Goal: Contribute content: Add original content to the website for others to see

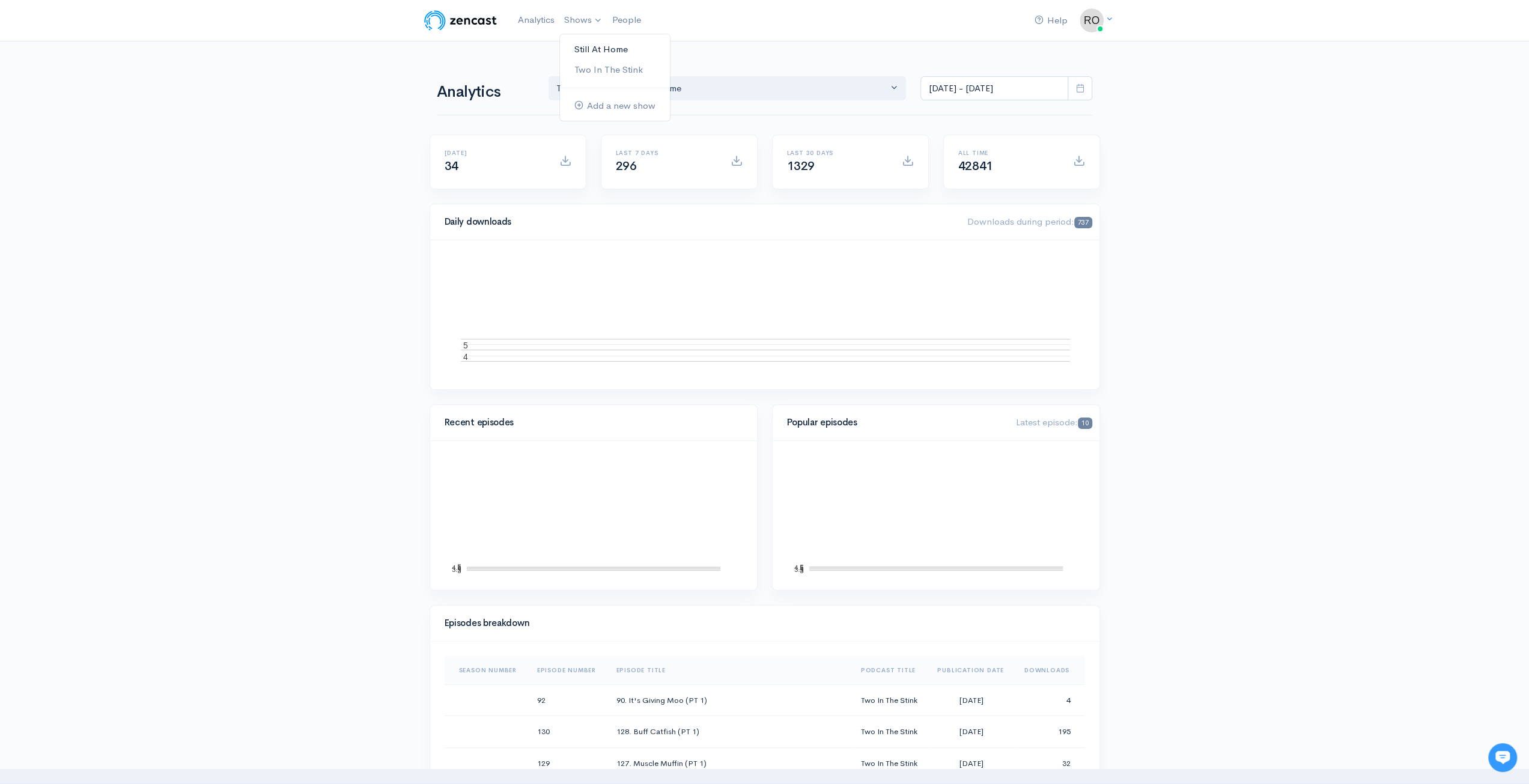
click at [608, 48] on link "Still At Home" at bounding box center [615, 49] width 110 height 21
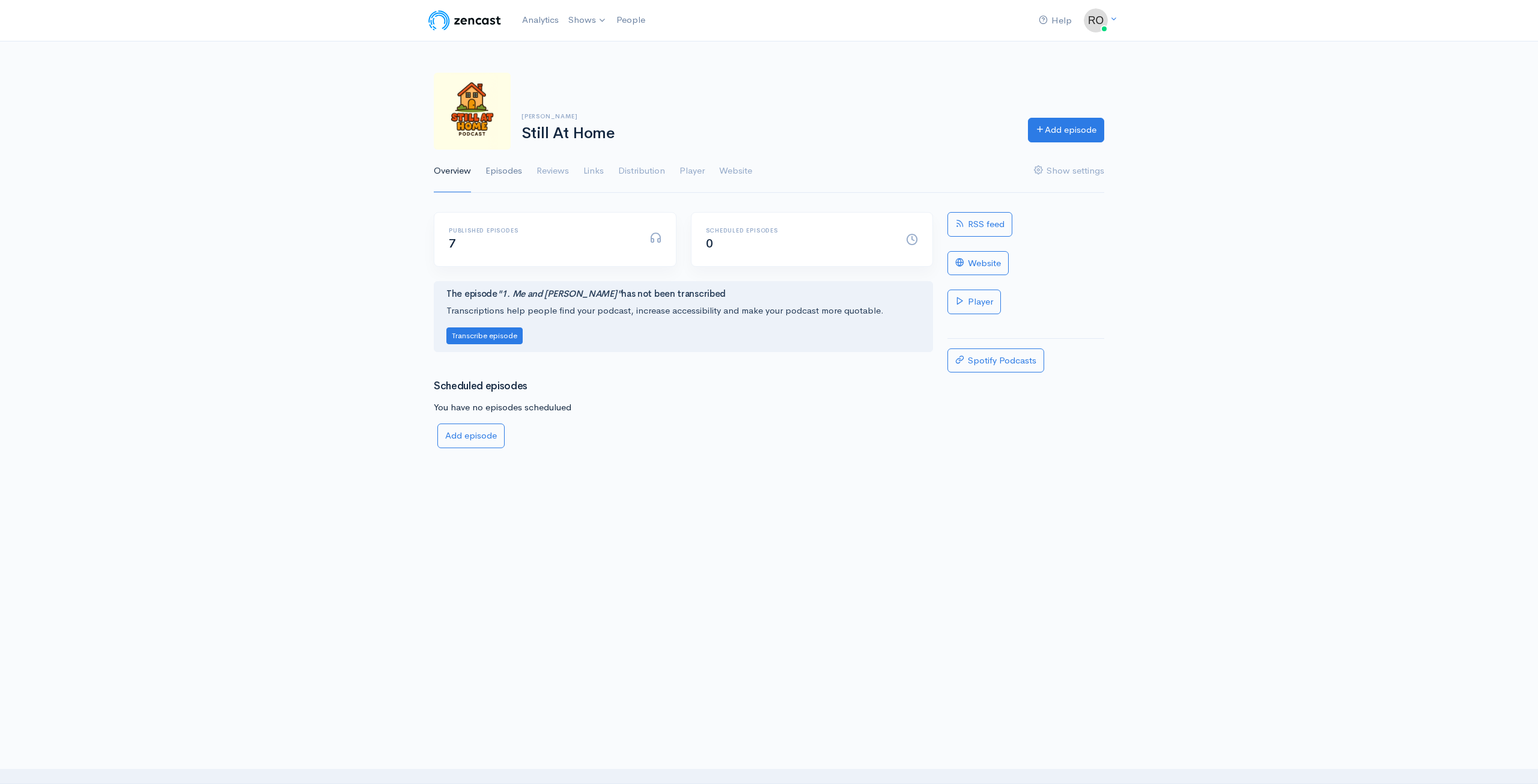
click at [503, 174] on link "Episodes" at bounding box center [504, 171] width 37 height 43
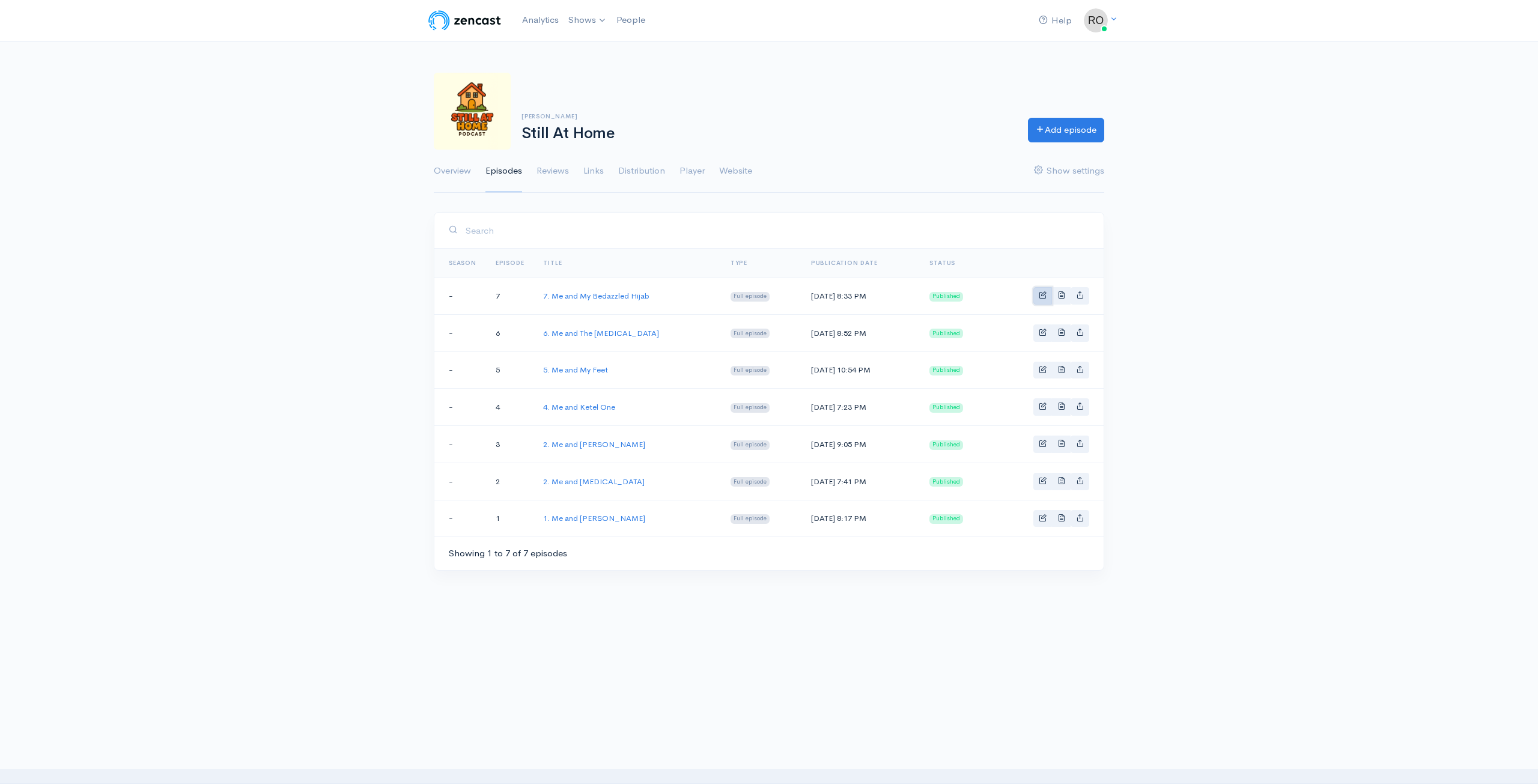
click at [1040, 295] on span "Basic example" at bounding box center [1043, 294] width 8 height 8
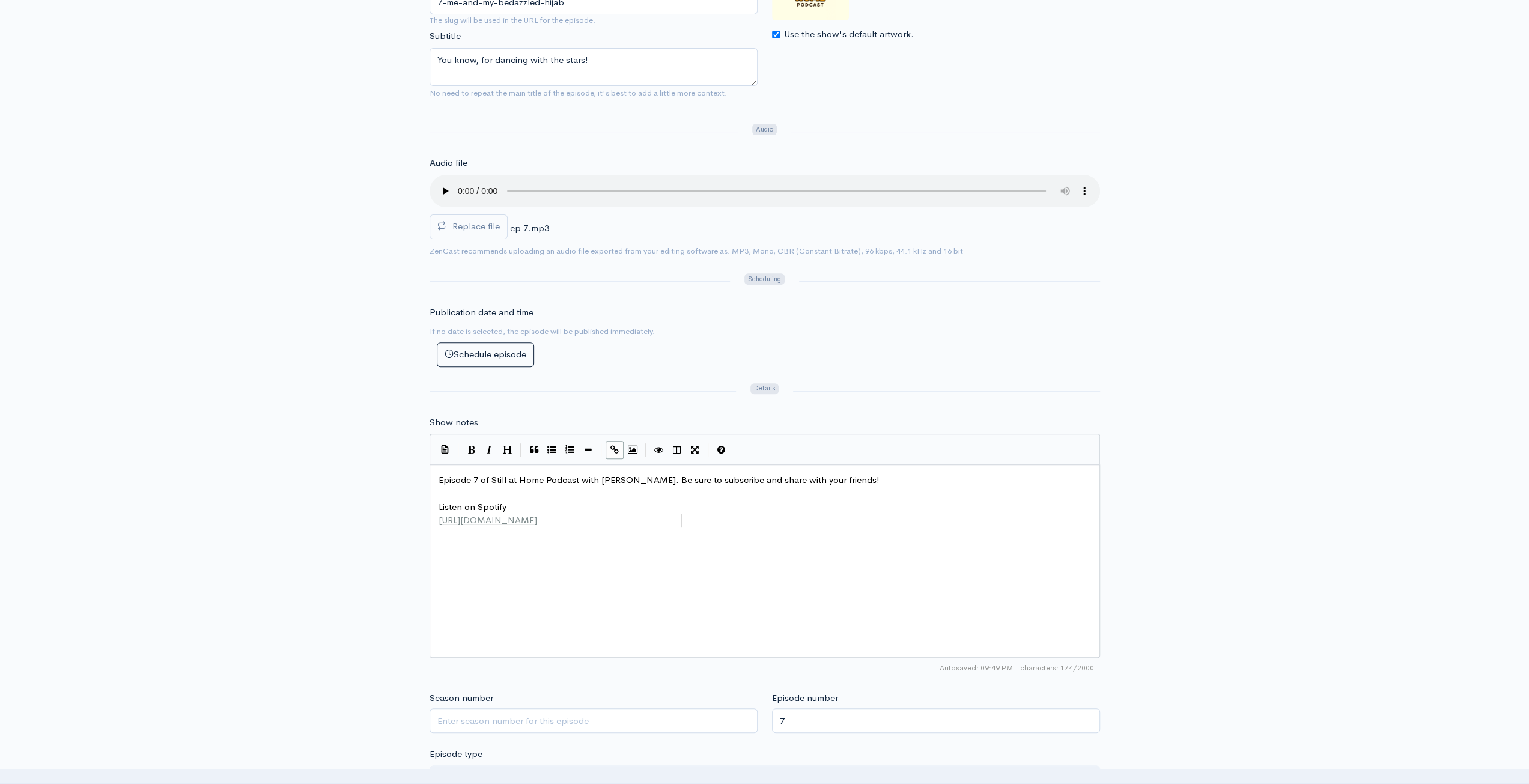
scroll to position [4, 0]
type textarea "Episode 7 of Still at Home Podcast with [PERSON_NAME]. Be sure to subscribe and…"
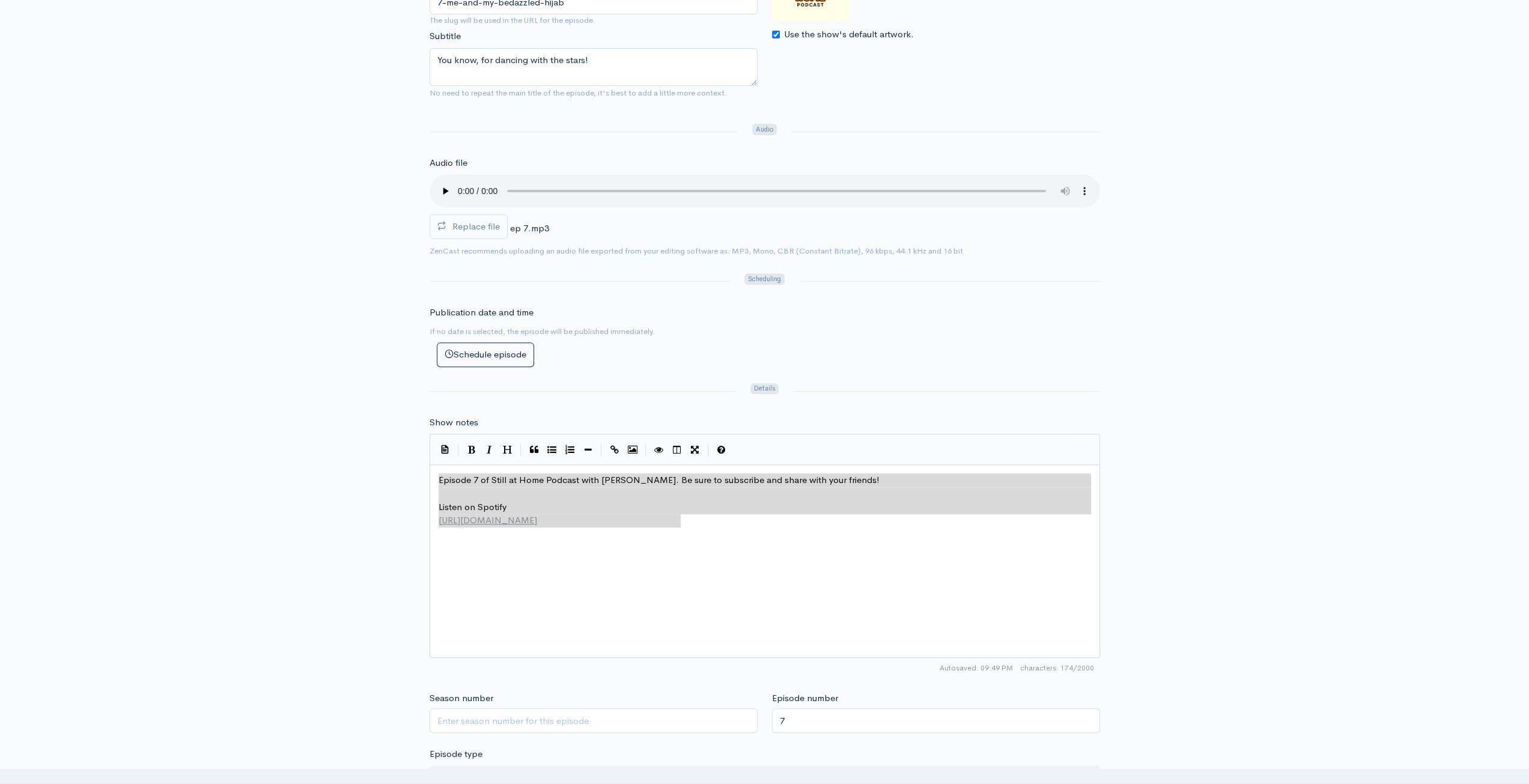
drag, startPoint x: 764, startPoint y: 523, endPoint x: 367, endPoint y: 421, distance: 409.9
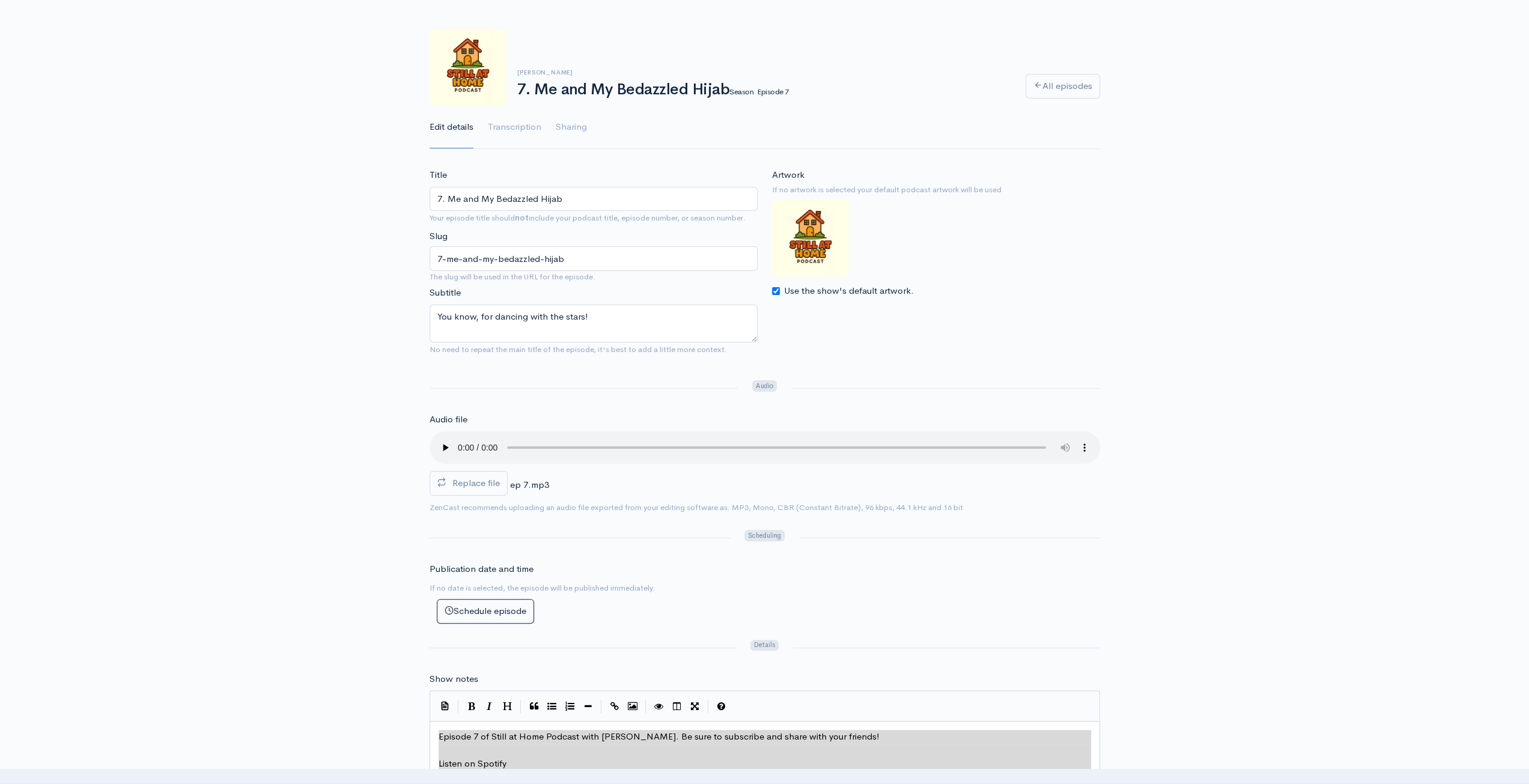
scroll to position [0, 0]
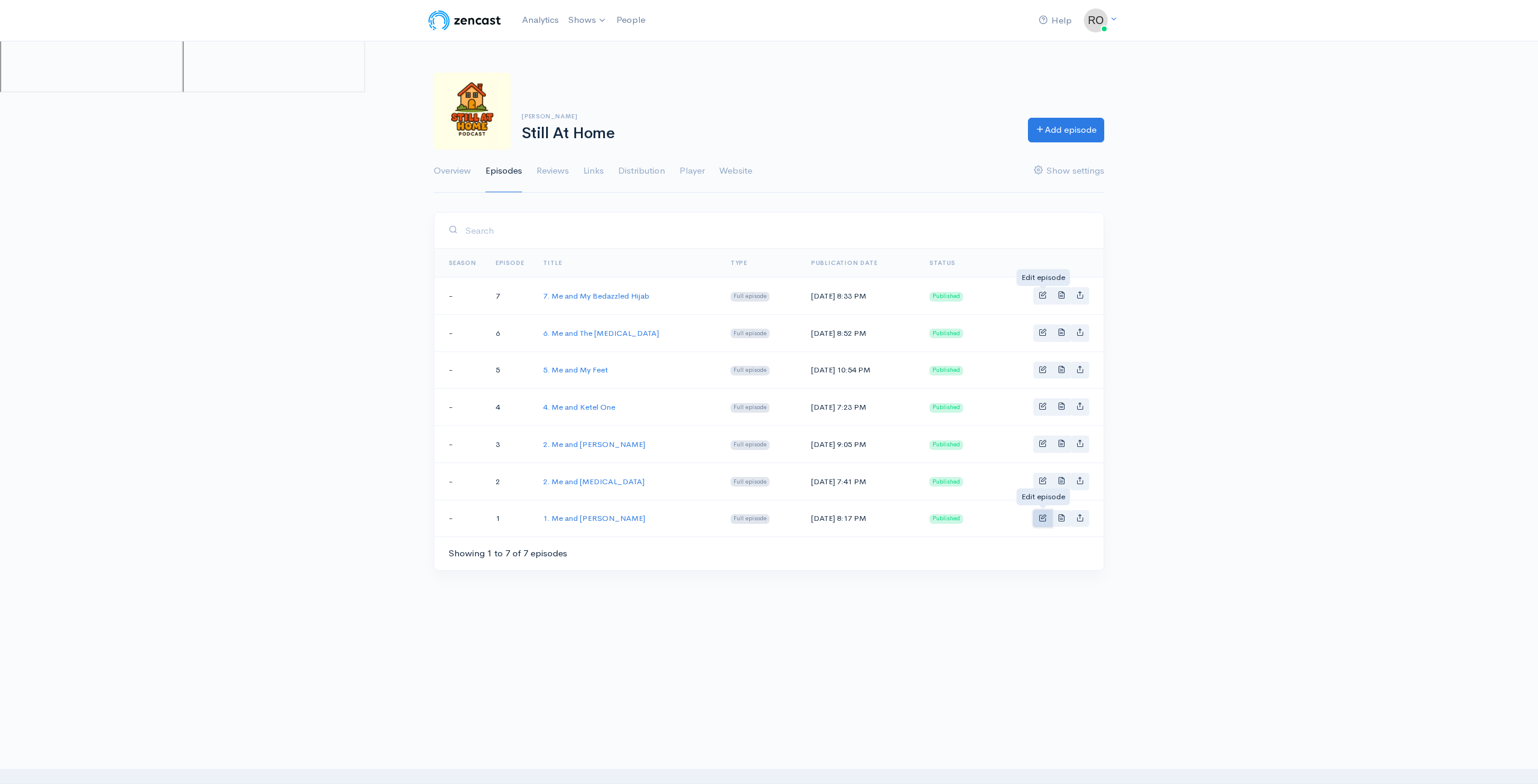
click at [1047, 516] on span "Basic example" at bounding box center [1043, 518] width 8 height 8
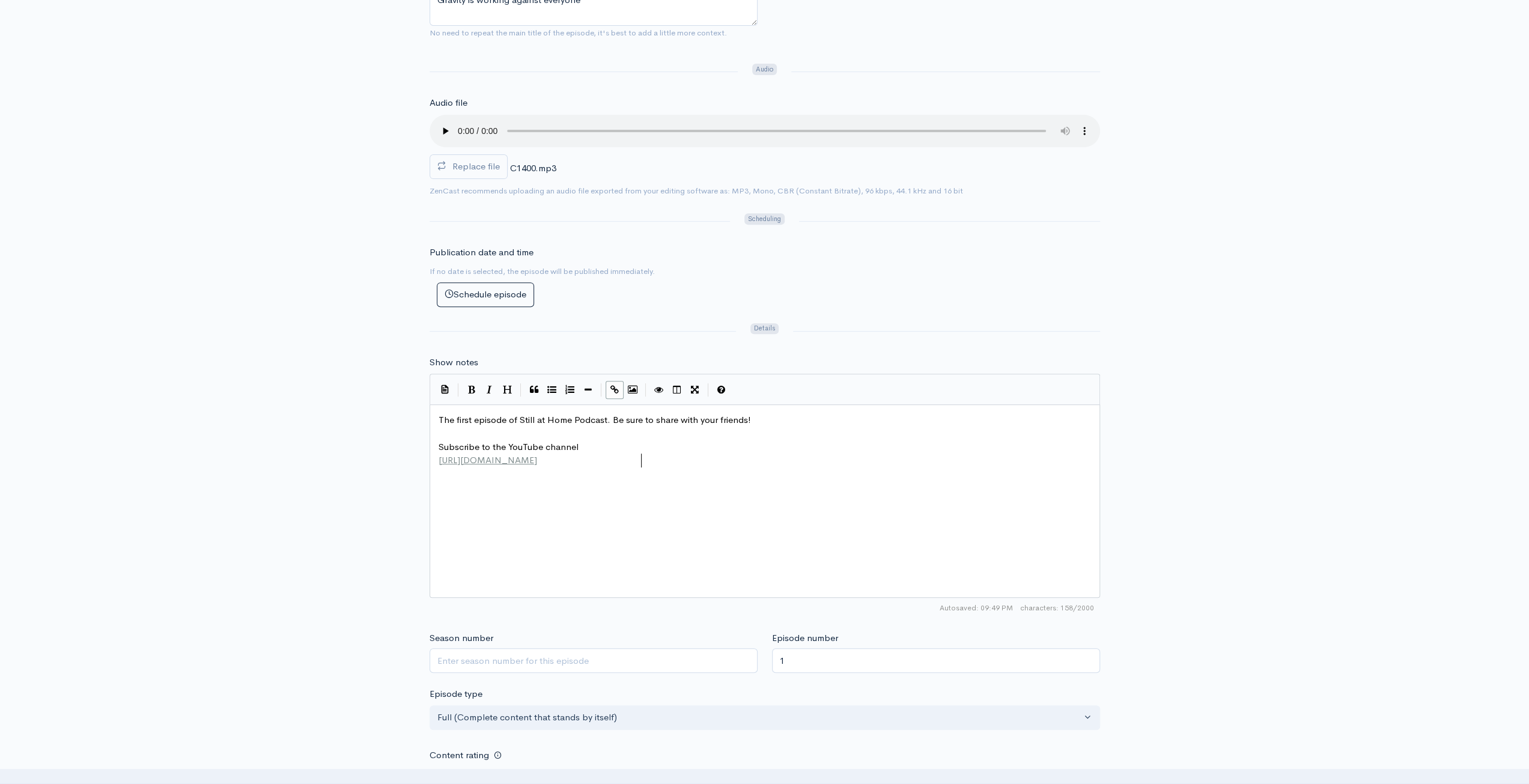
scroll to position [4, 0]
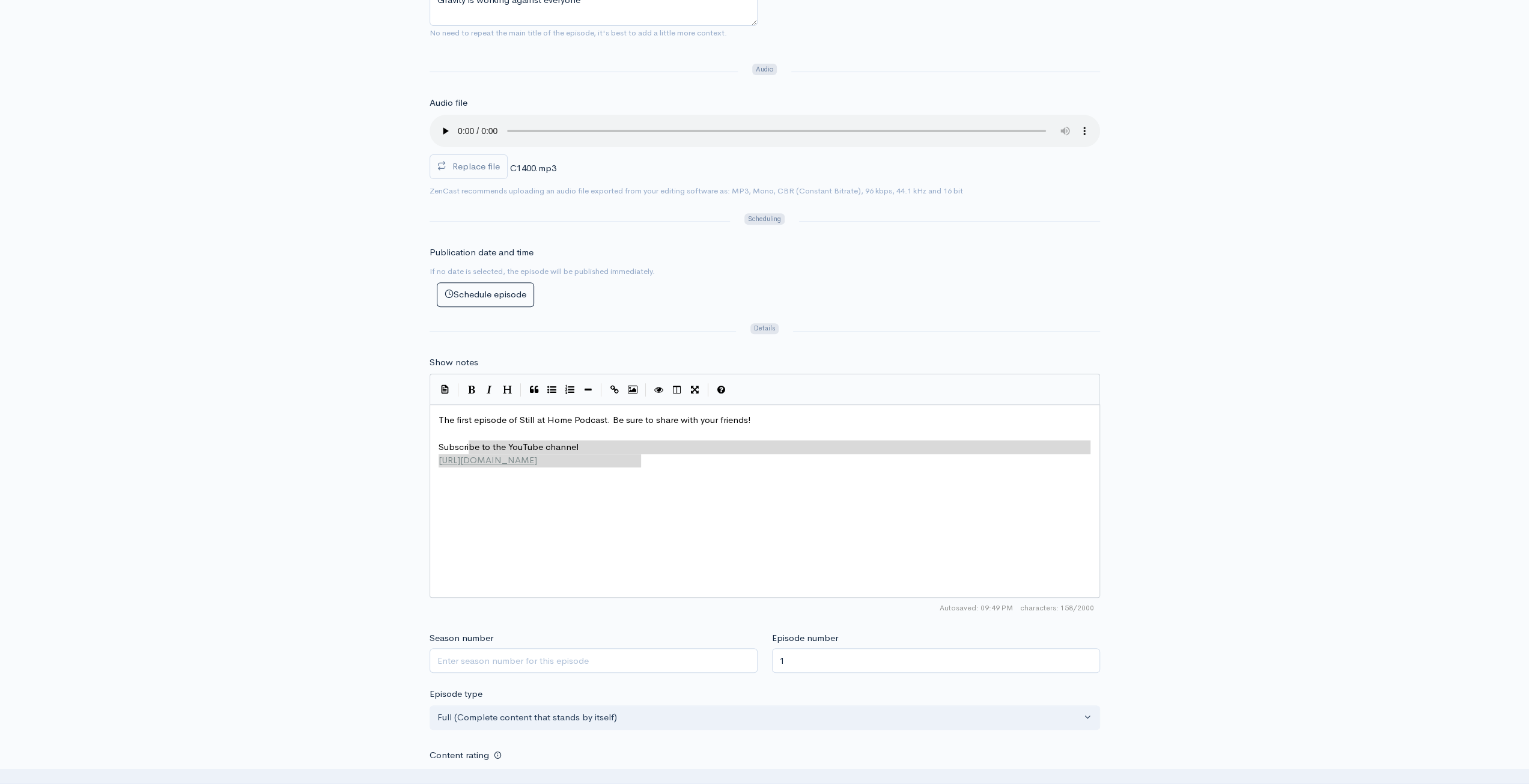
type textarea "Subscribe to the YouTube channel [URL][DOMAIN_NAME]"
drag, startPoint x: 656, startPoint y: 466, endPoint x: 419, endPoint y: 437, distance: 238.8
click at [419, 437] on div "Title 1. Me and [PERSON_NAME] Your episode title should not include your podcas…" at bounding box center [764, 433] width 1529 height 1162
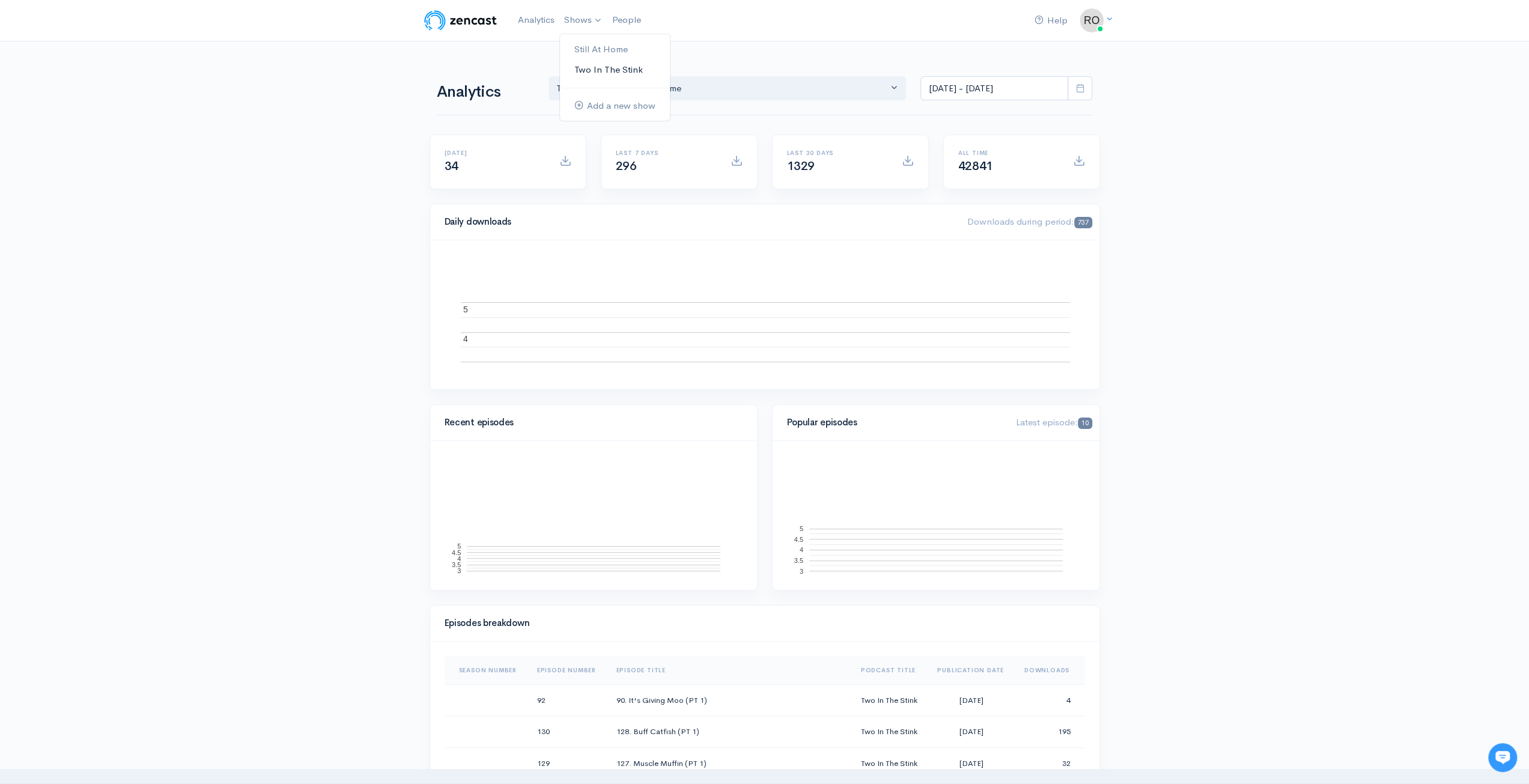
click at [616, 70] on link "Two In The Stink" at bounding box center [615, 70] width 110 height 21
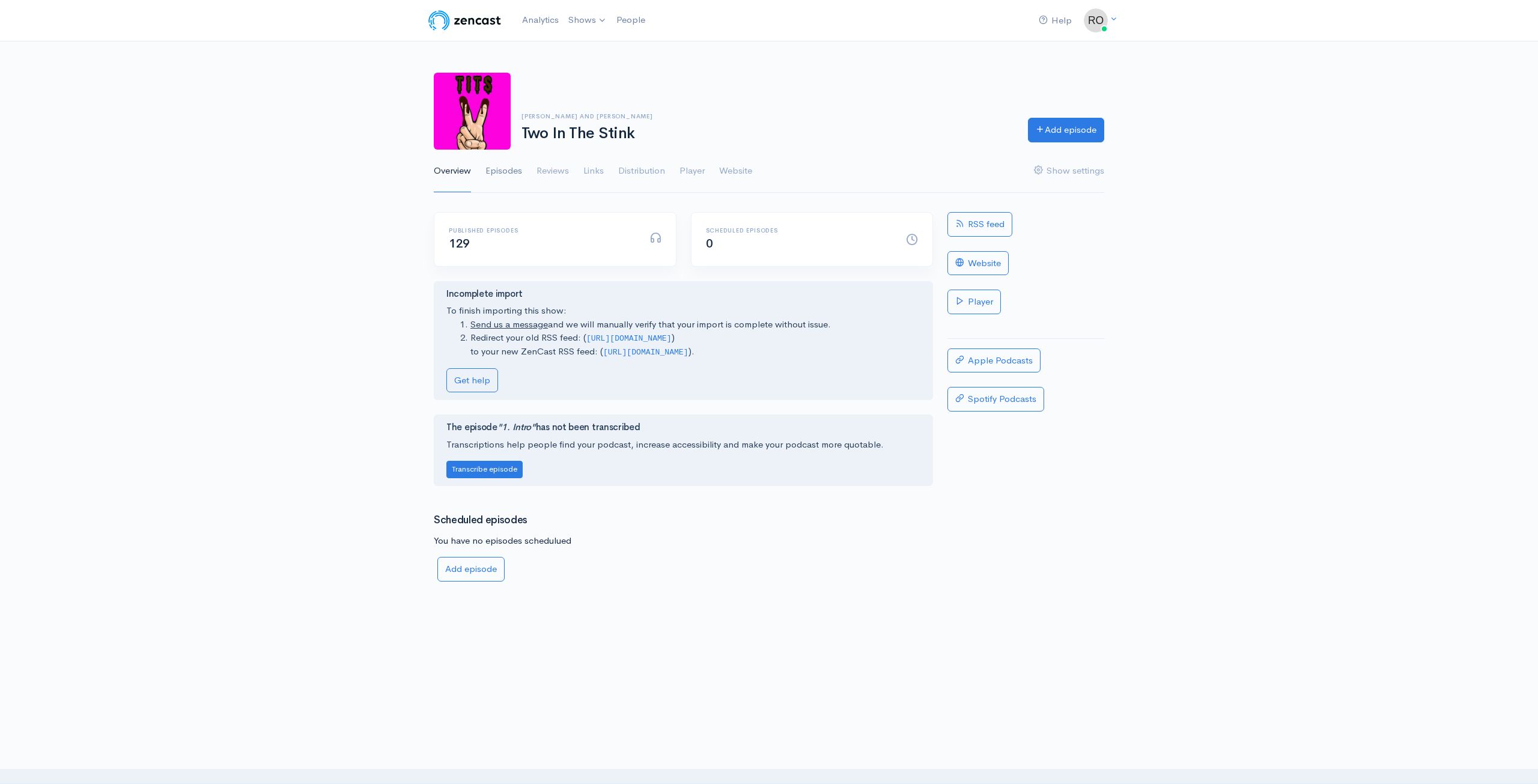
click at [505, 176] on link "Episodes" at bounding box center [504, 171] width 37 height 43
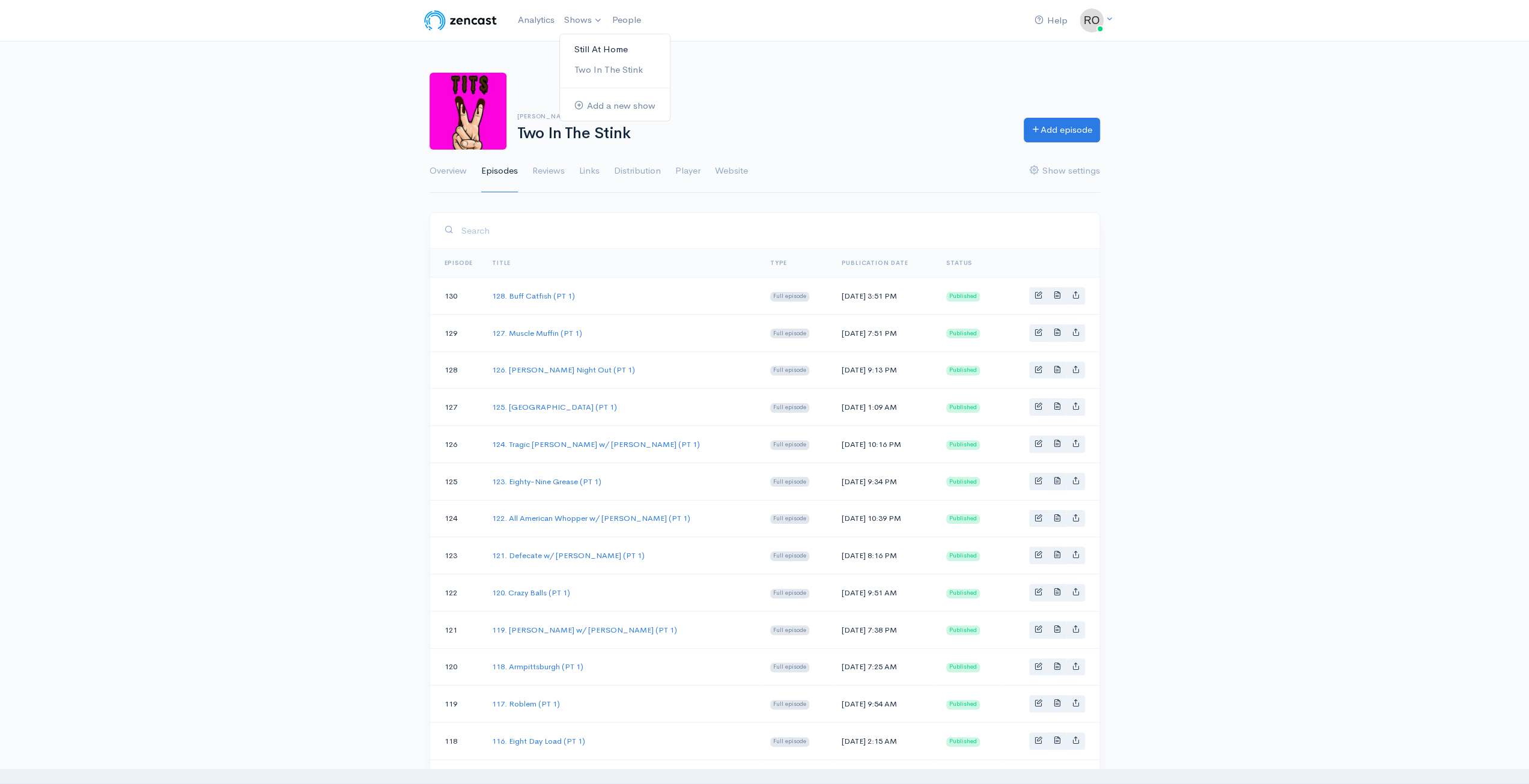
click at [605, 47] on link "Still At Home" at bounding box center [615, 49] width 110 height 21
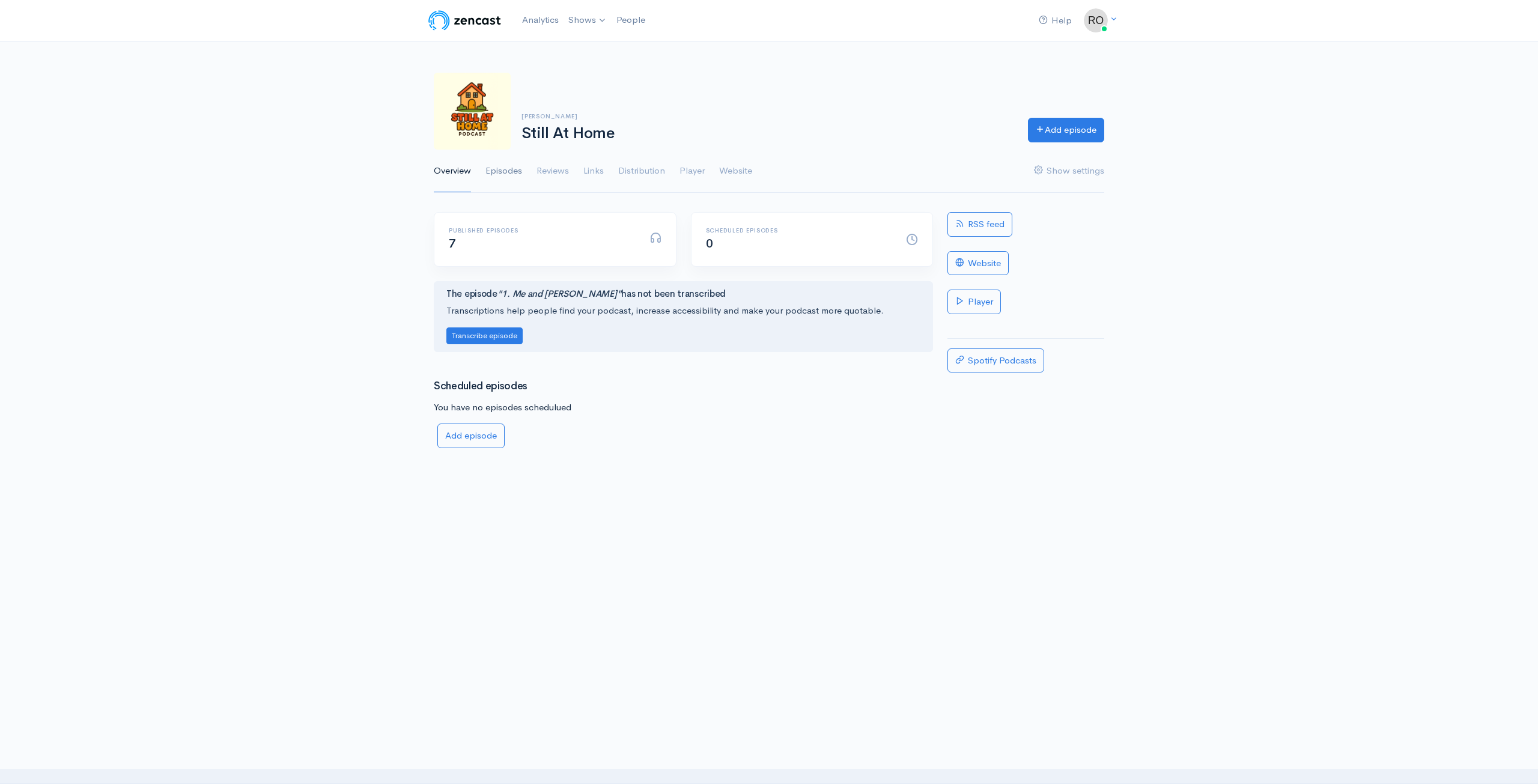
click at [505, 173] on link "Episodes" at bounding box center [504, 171] width 37 height 43
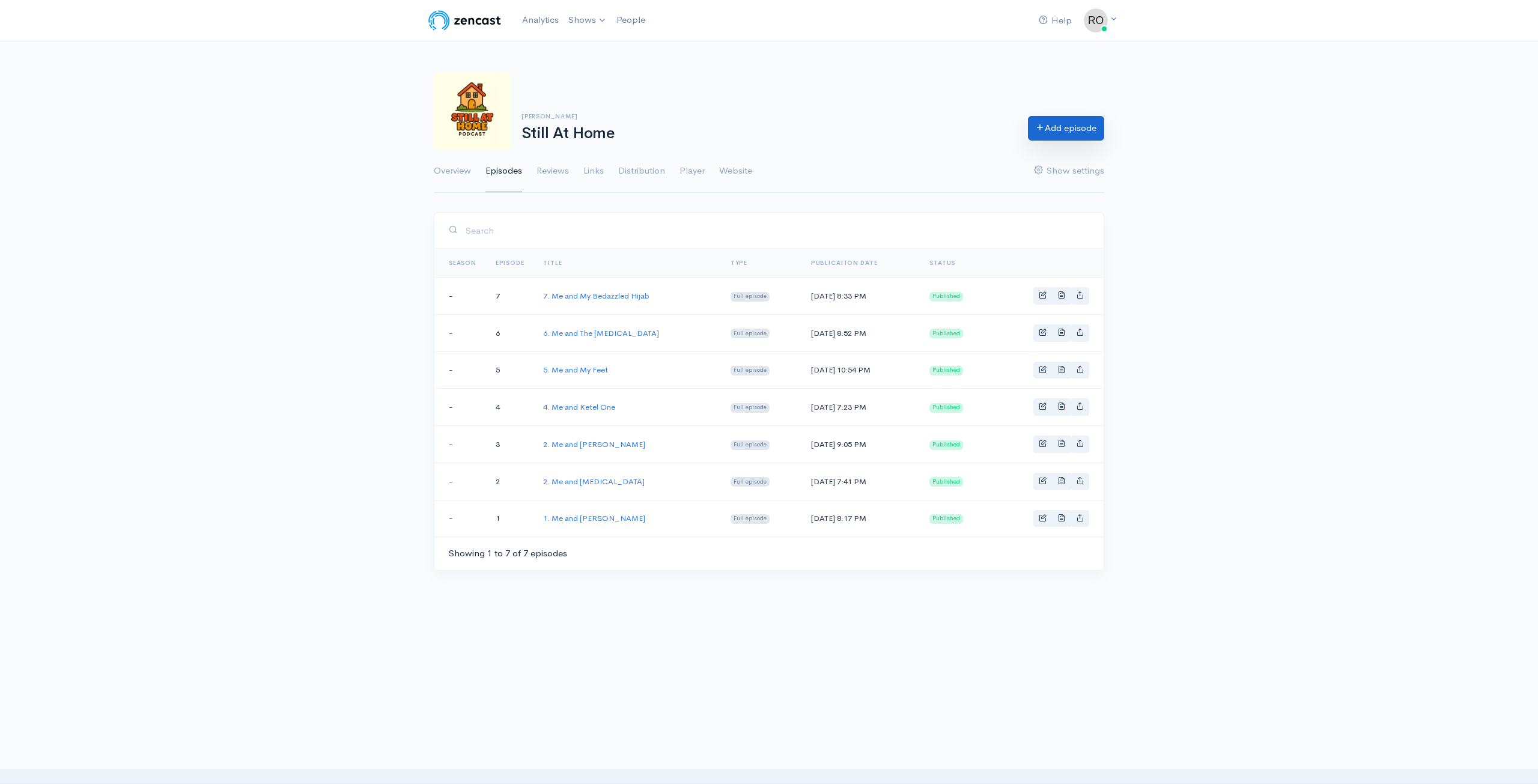
click at [1080, 134] on link "Add episode" at bounding box center [1066, 128] width 76 height 25
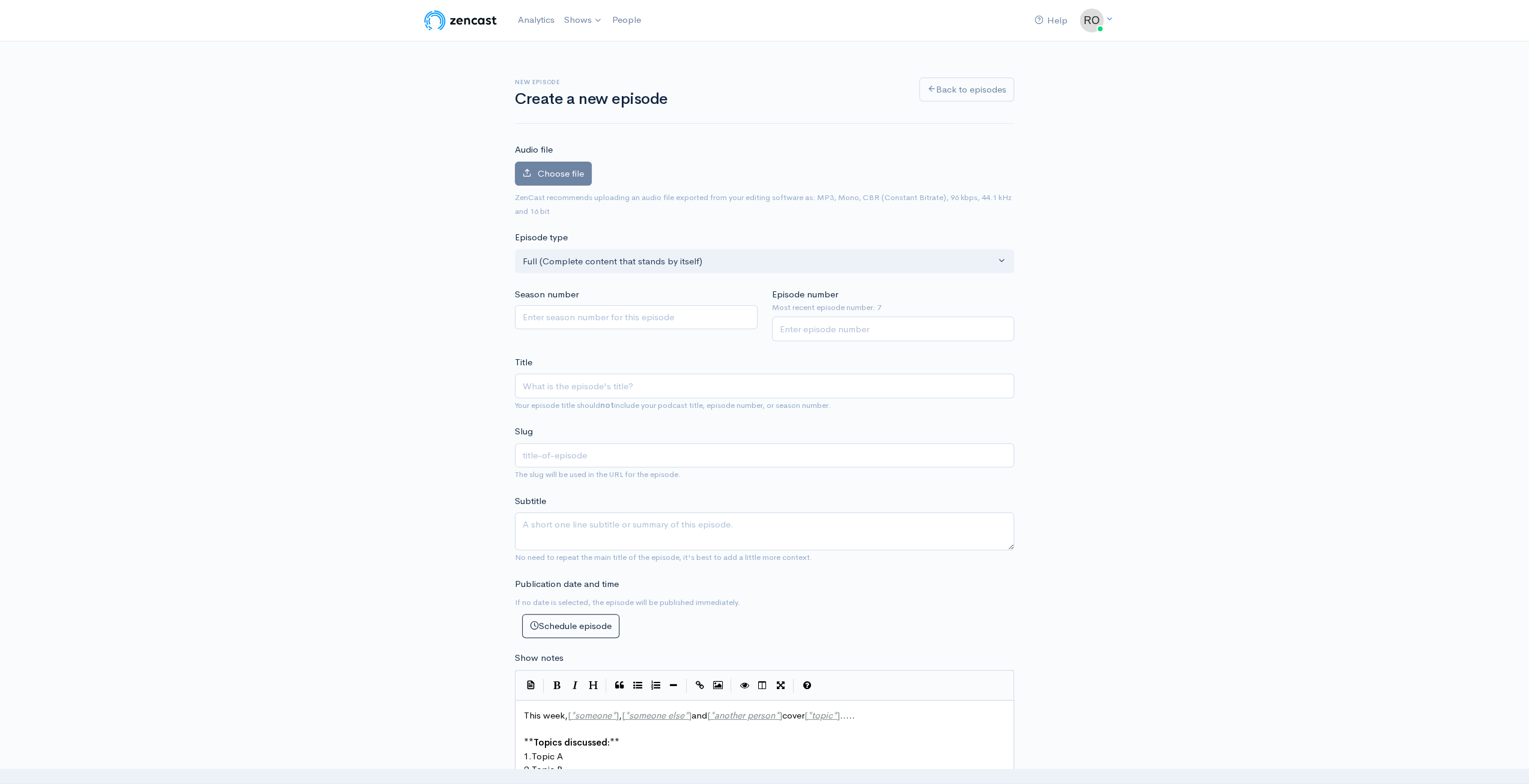
type input "8"
type input "8. M"
type input "8-m"
type input "8. Me"
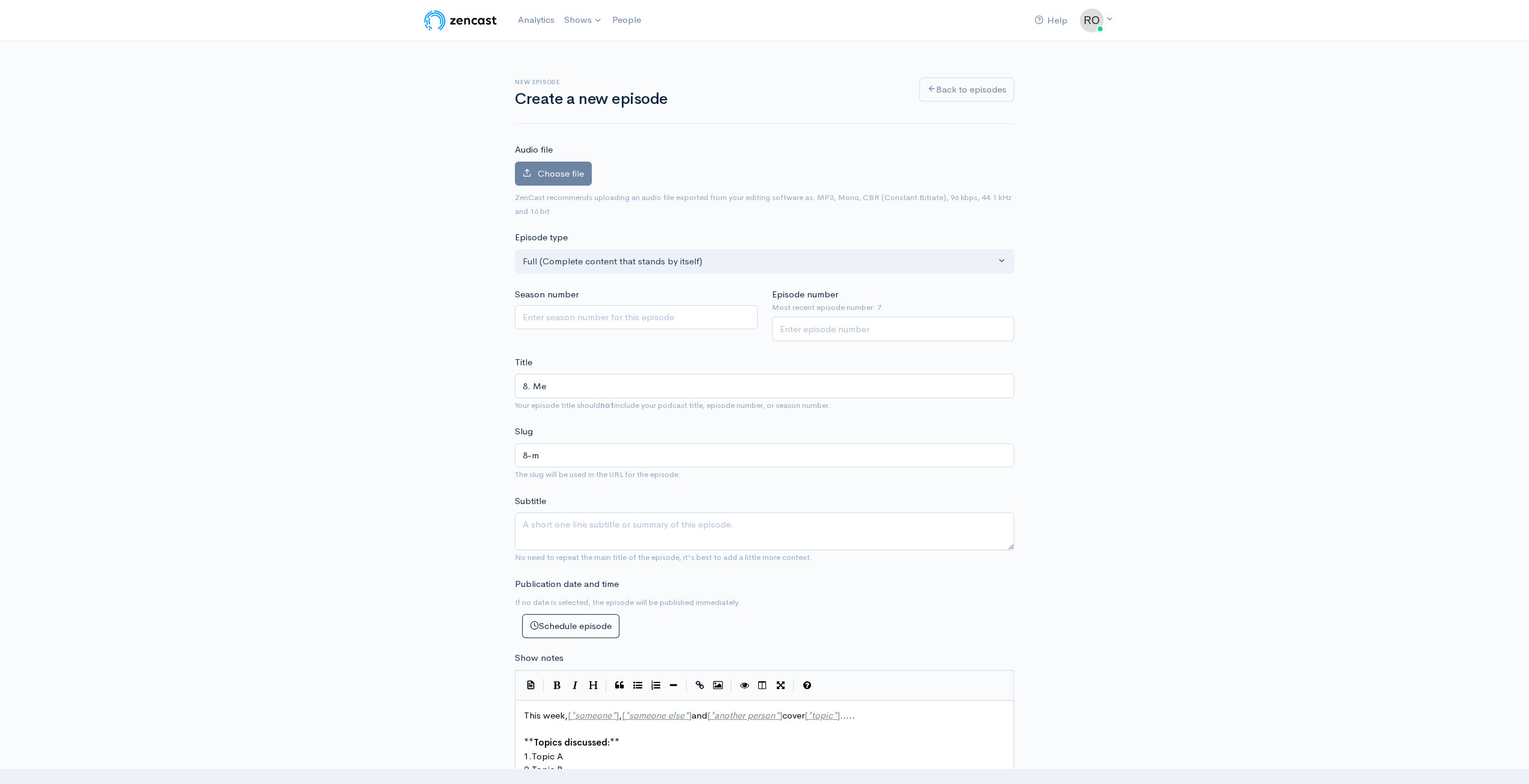
type input "8-me"
type input "8. Mea"
type input "8-mea"
type input "8. Me"
type input "8-me"
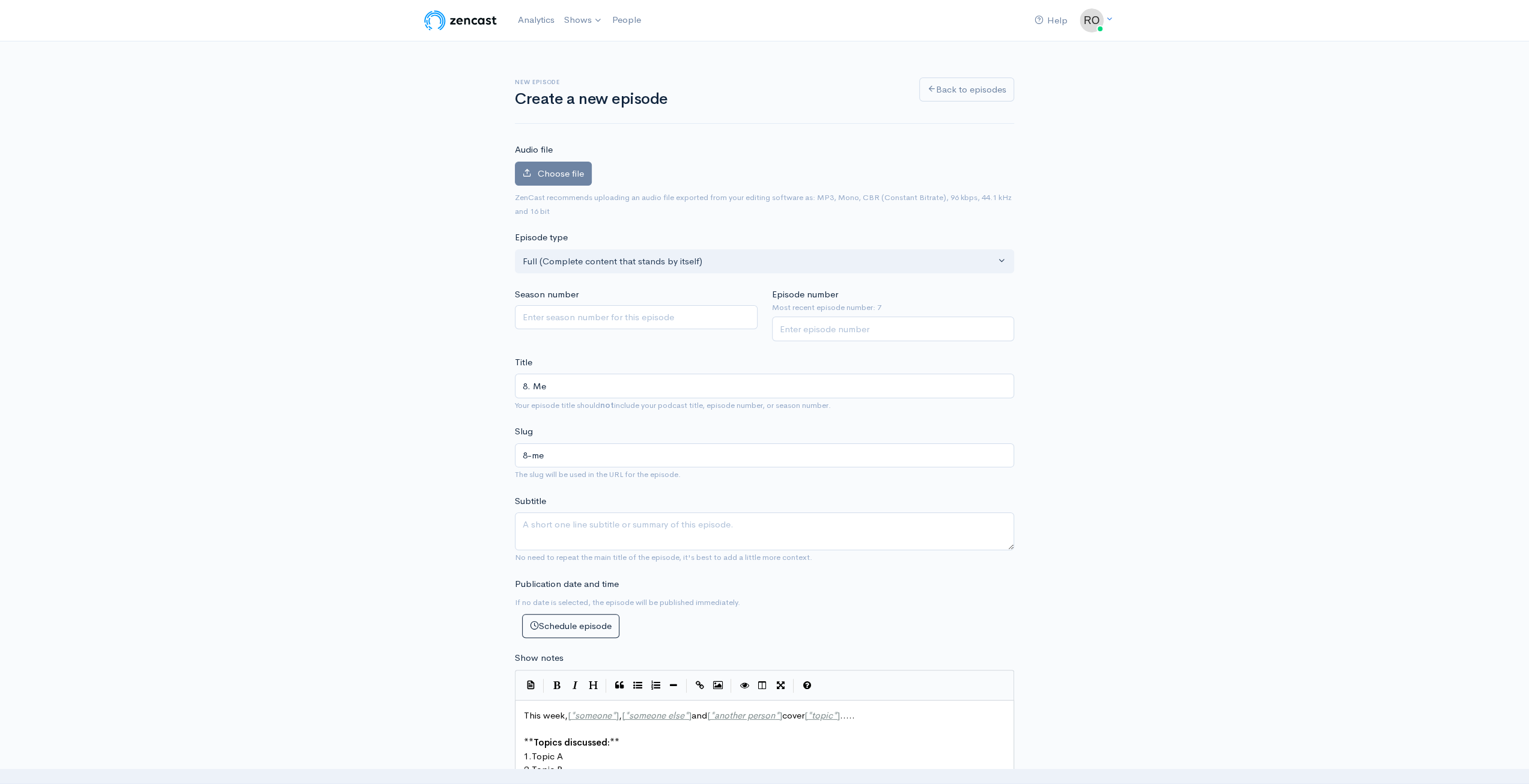
type input "8. Me a"
type input "8-me-a"
type input "8. Me an"
type input "8-me-an"
type input "8. Me and"
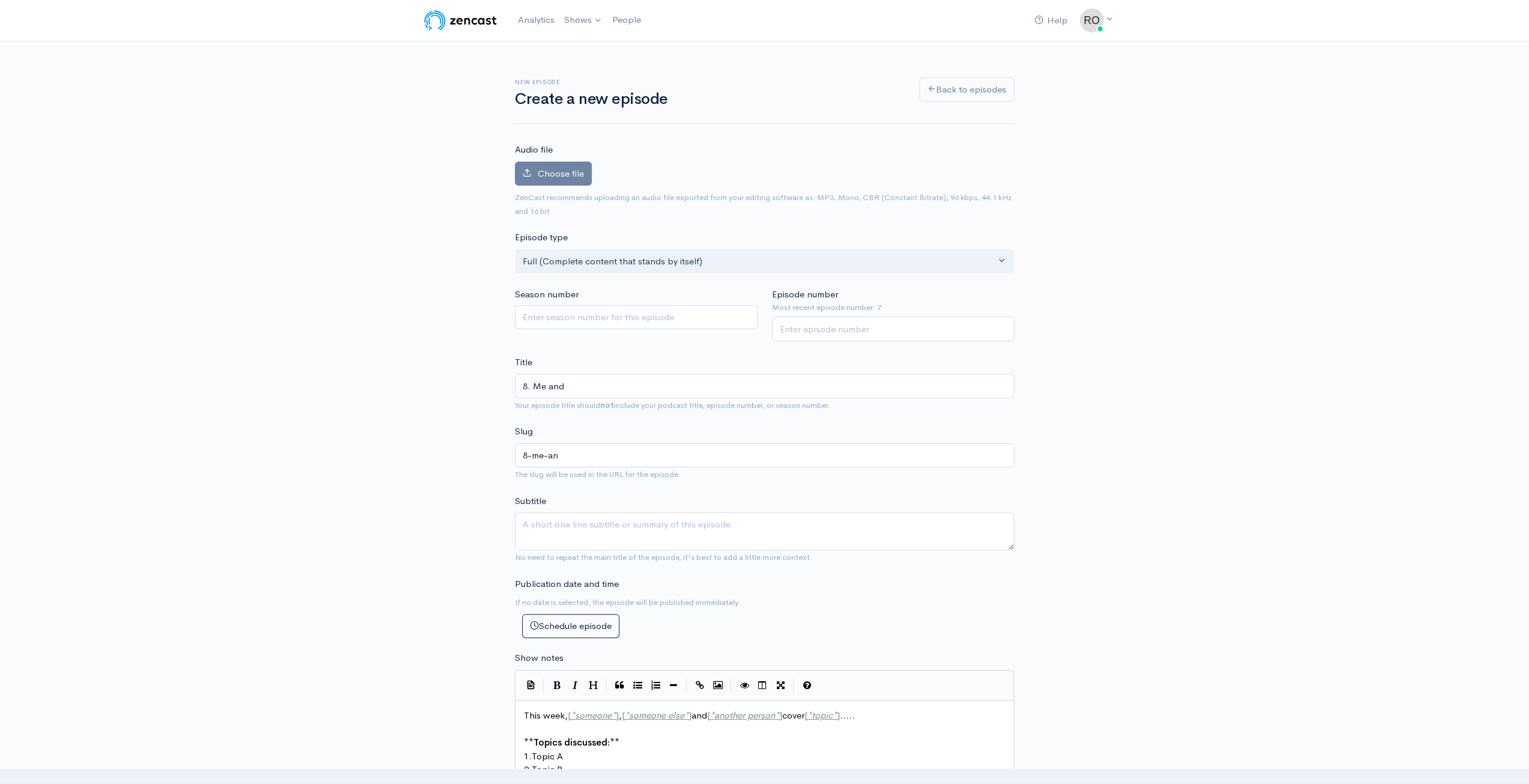
type input "8-me-and"
type input "8. Me and P"
type input "8-me-and-p"
type input "8. Me and Pa"
type input "8-me-and-pa"
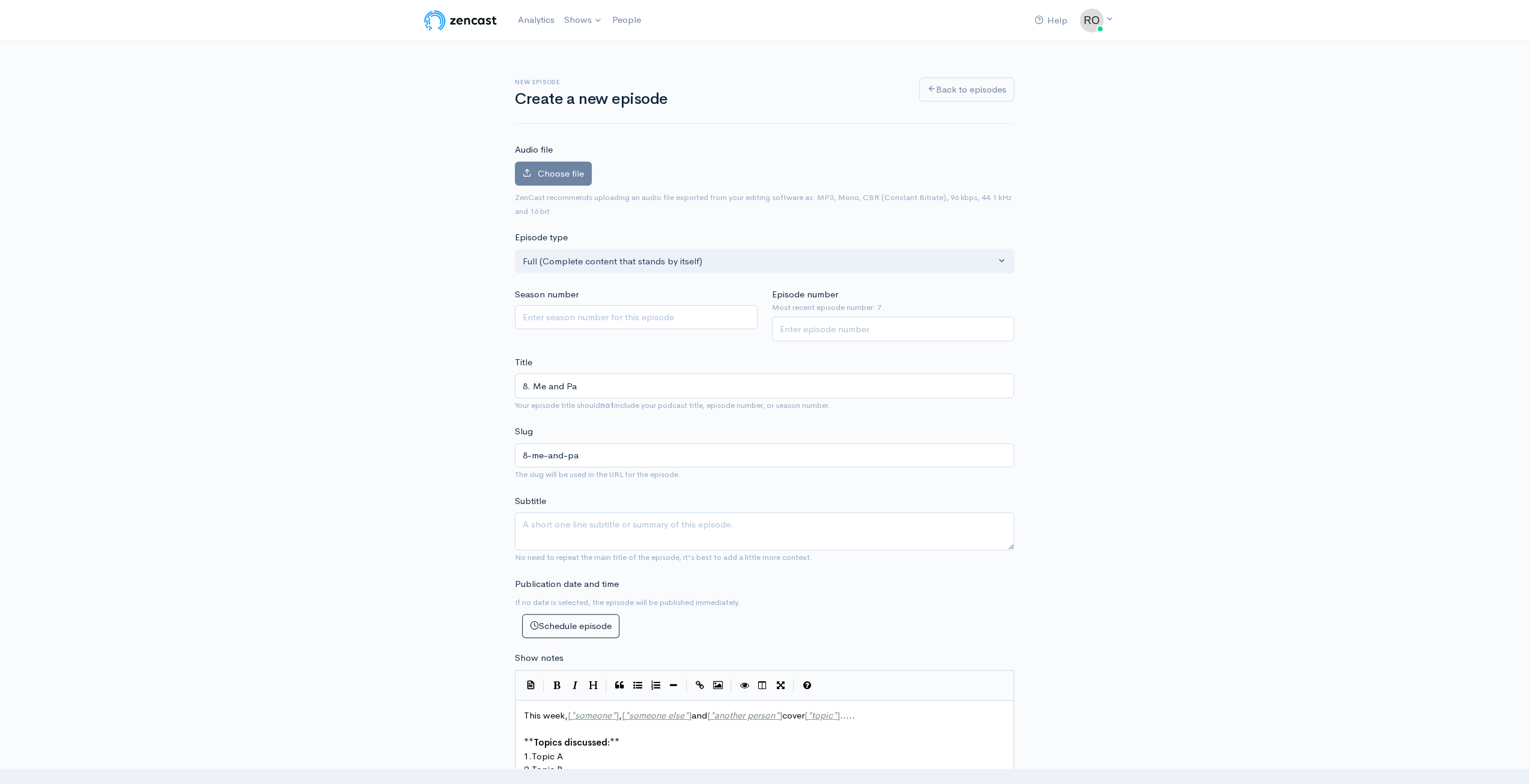
type input "8. Me and Pap"
type input "8-me-and-pap"
type input "8. Me and Pape"
type input "8-me-and-pape"
type input "8. Me and Paper"
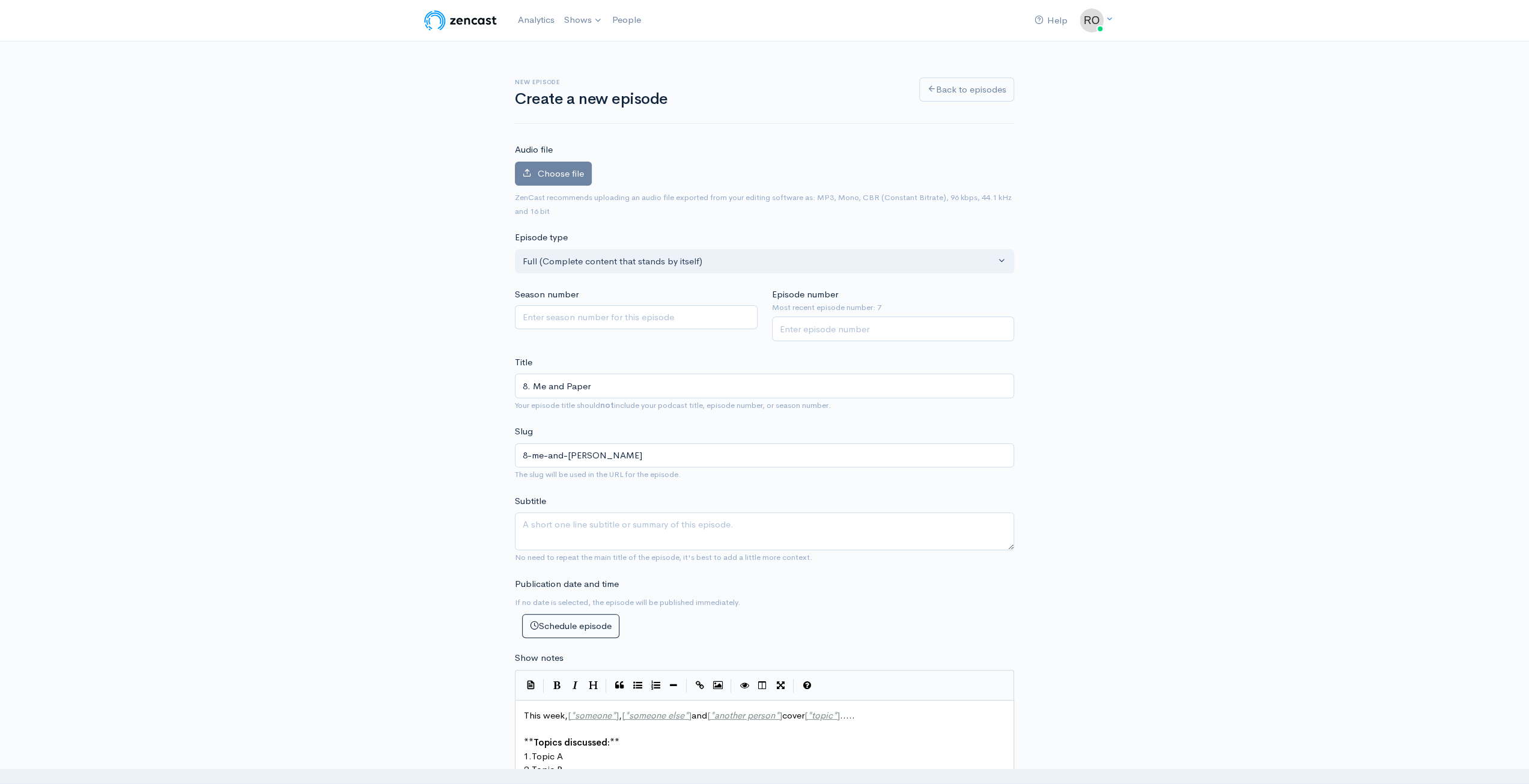
type input "8-me-and-paper"
type input "8. Me and Paper T"
type input "8-me-and-paper-t"
type input "8. Me and Paper Tw"
type input "8-me-and-paper-tw"
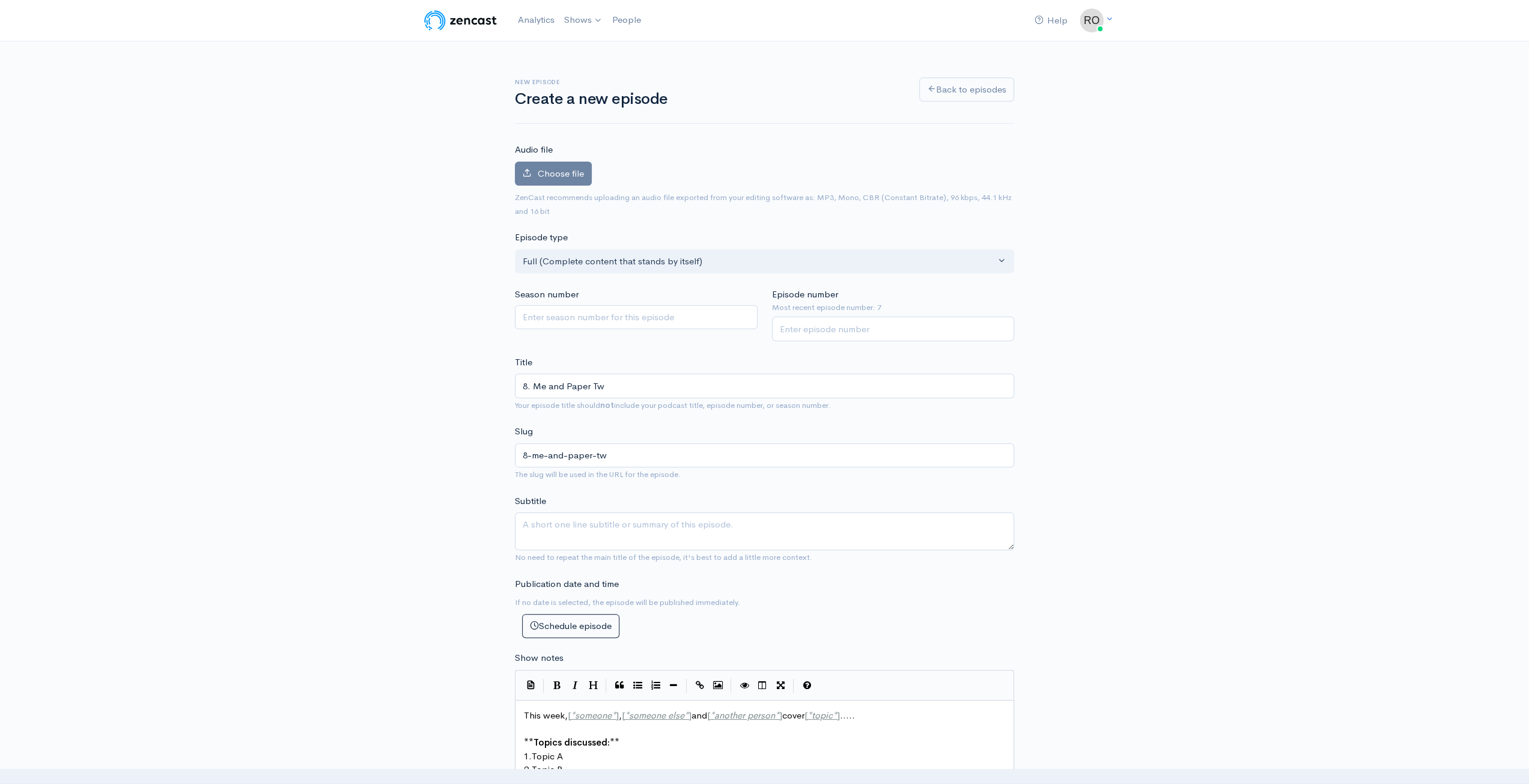
type input "8. Me and Paper T"
type input "8-me-and-paper-t"
type input "8. Me and Paper Tow"
type input "8-me-and-paper-tow"
type input "8. Me and Paper Towel"
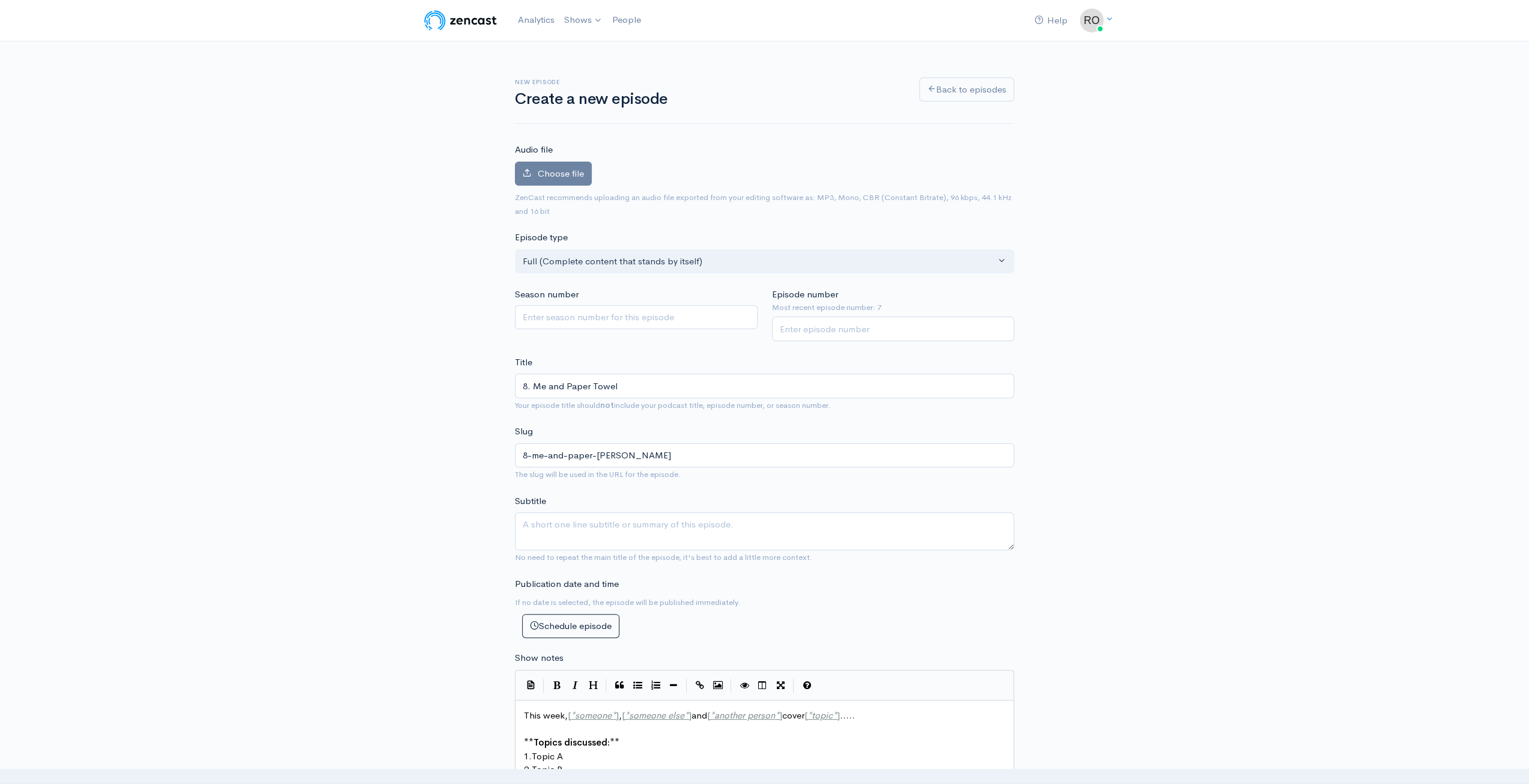
type input "8-me-and-paper-towel"
type input "8. Me and Paper Towels"
type input "8-me-and-paper-towels"
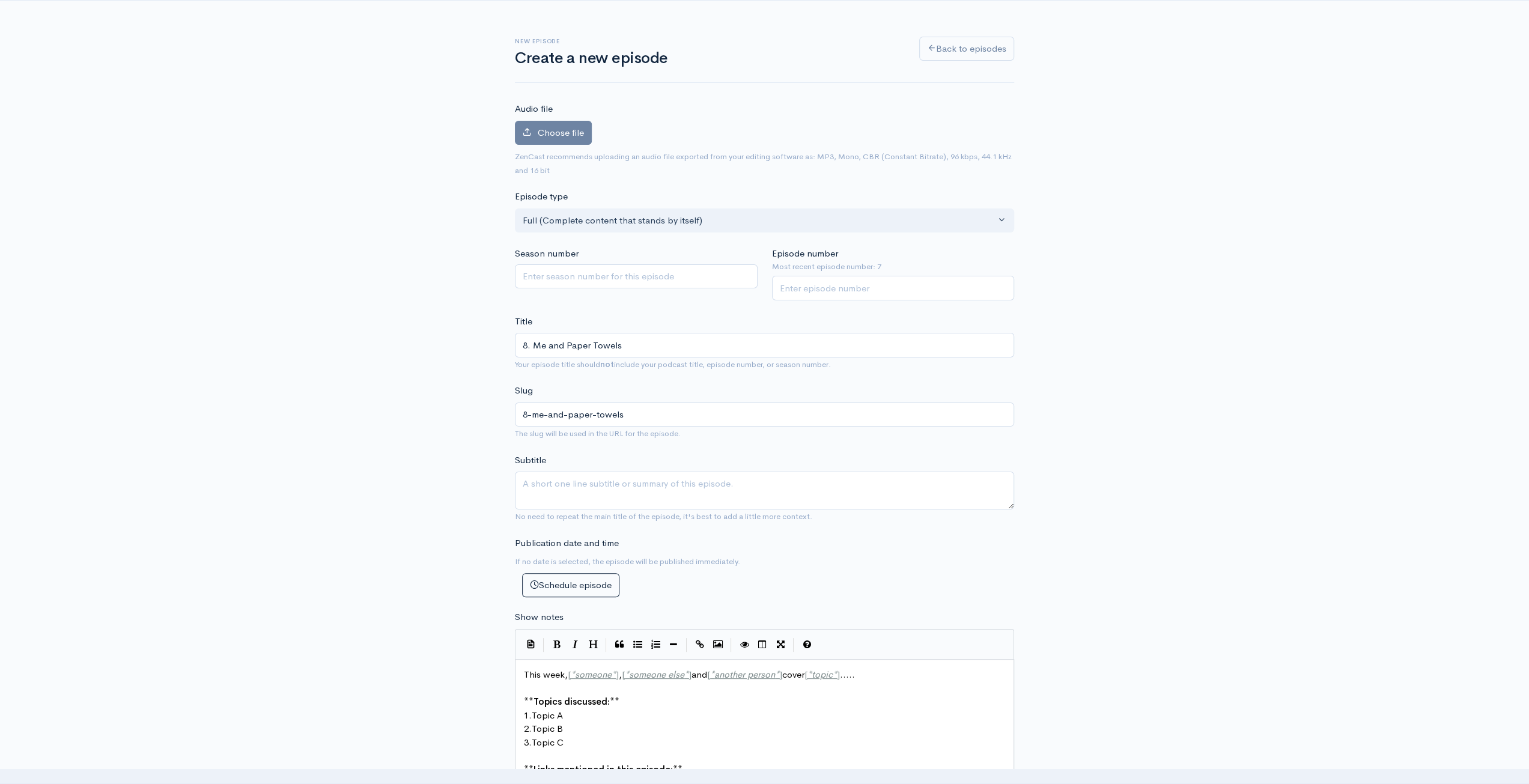
scroll to position [60, 0]
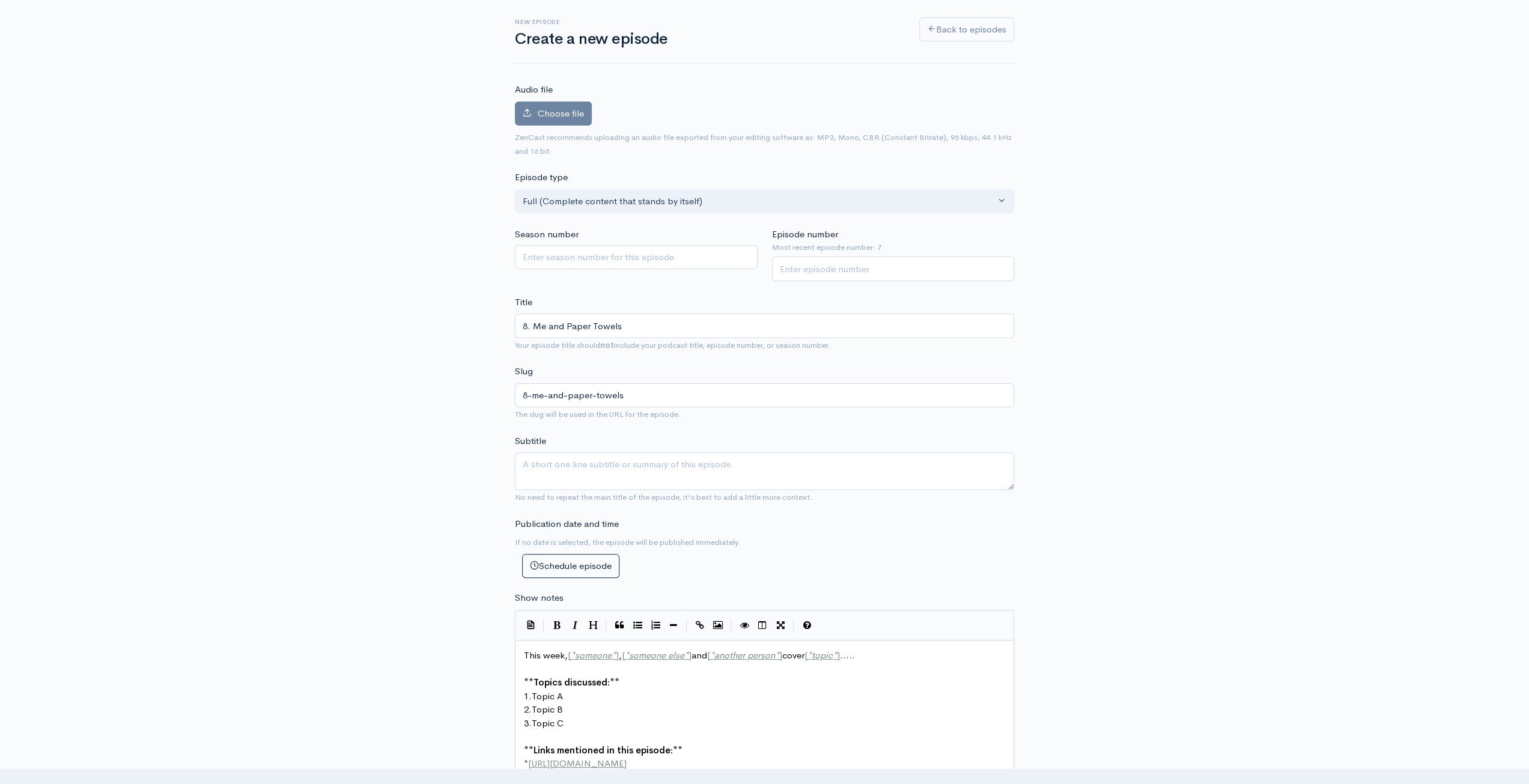
type input "8. Me and Paper Towels"
click at [638, 476] on textarea "Subtitle" at bounding box center [764, 470] width 499 height 38
type textarea "Paper towels is 2 words just FYI"
click at [564, 102] on label "Choose file" at bounding box center [553, 114] width 77 height 25
click at [0, 0] on input "Choose file" at bounding box center [0, 0] width 0 height 0
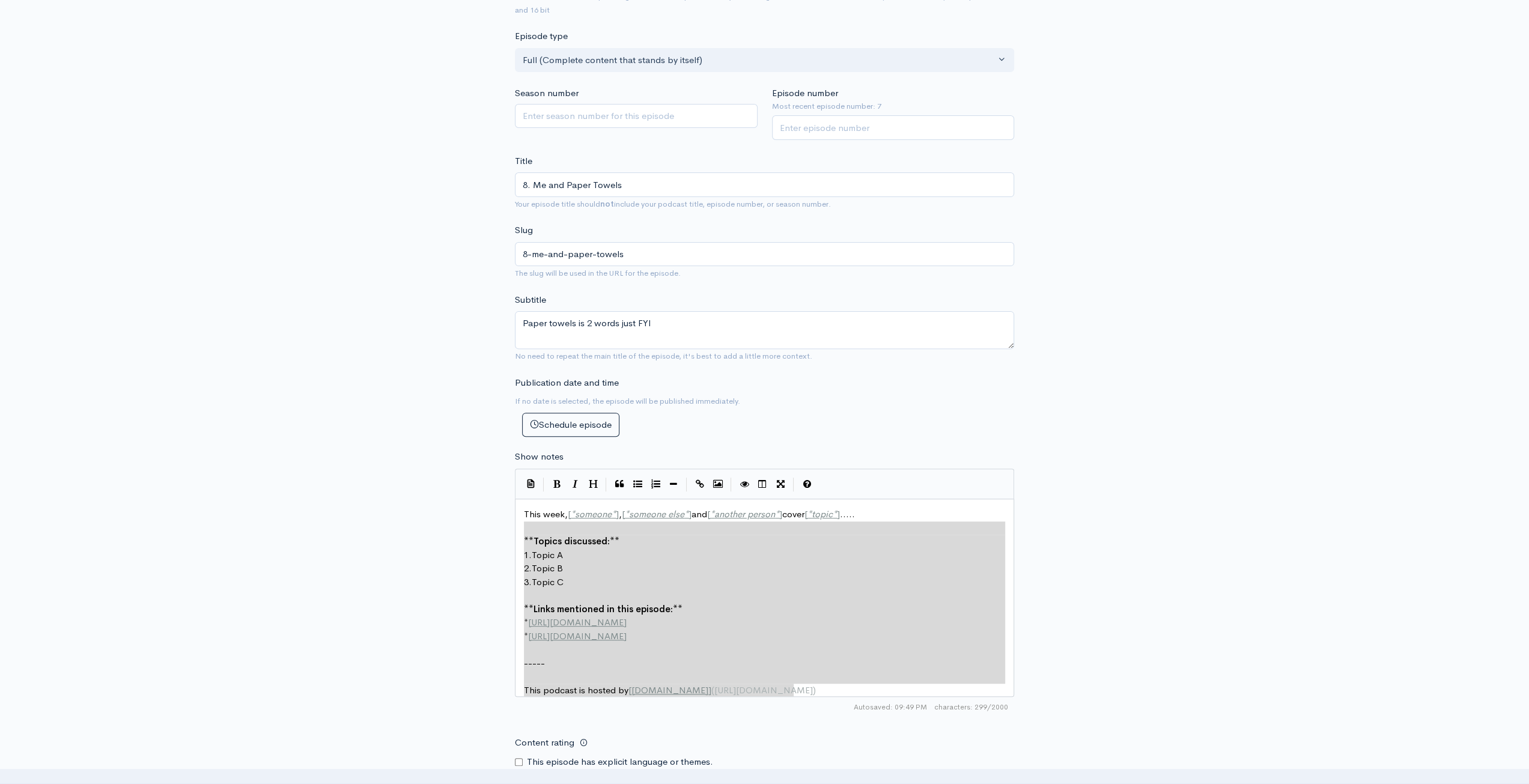
type textarea "This week, [*someone*], [*someone else*] and [*another person*] cover [*topic*]…"
drag, startPoint x: 833, startPoint y: 695, endPoint x: 494, endPoint y: 500, distance: 391.1
click at [484, 495] on div "New episode Create a new episode Back to episodes Audio file 35 Uploading: 35% …" at bounding box center [764, 450] width 685 height 1300
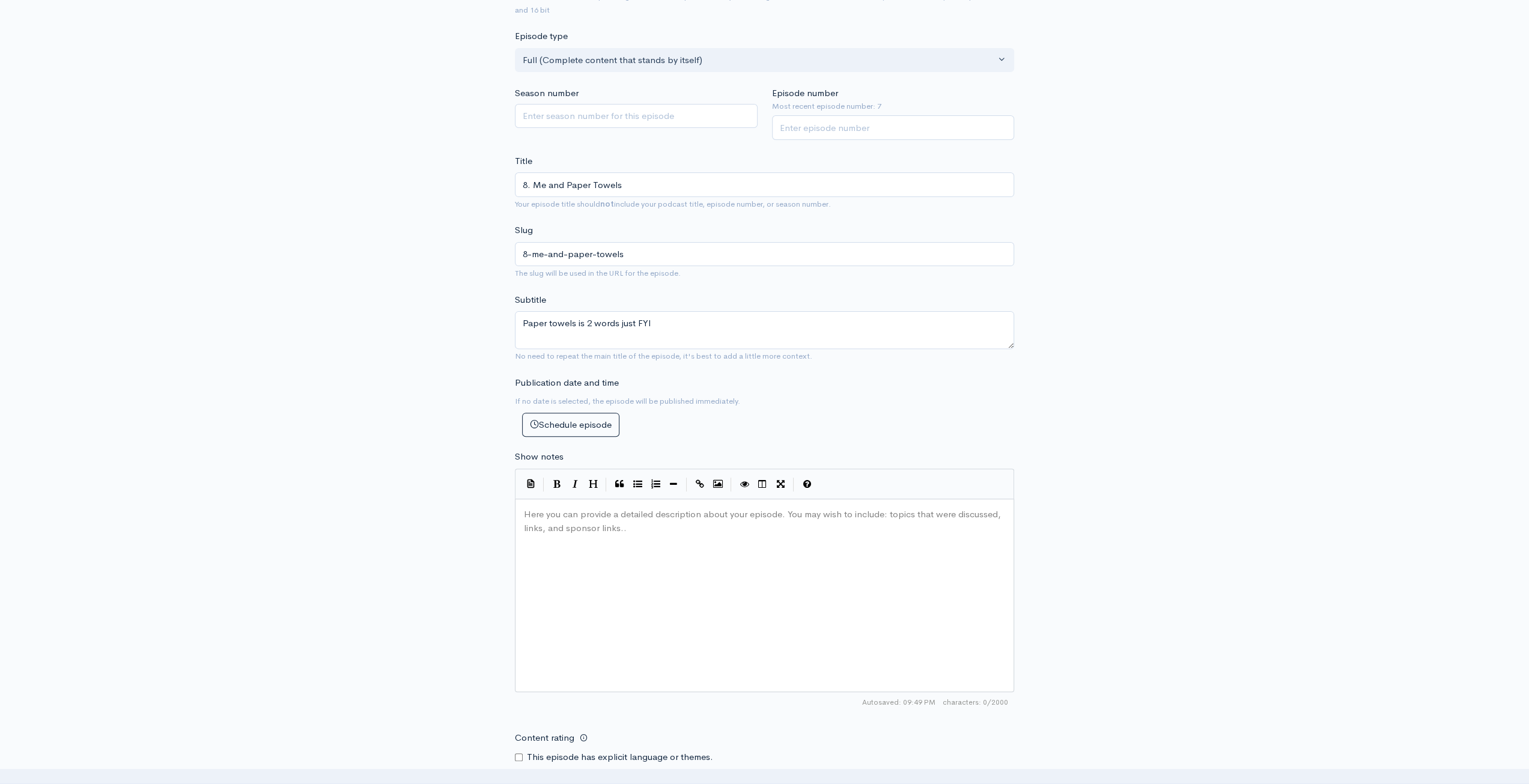
click at [703, 520] on div "Here you can provide a detailed description about your episode. You may wish to…" at bounding box center [779, 514] width 516 height 18
paste textarea "8"
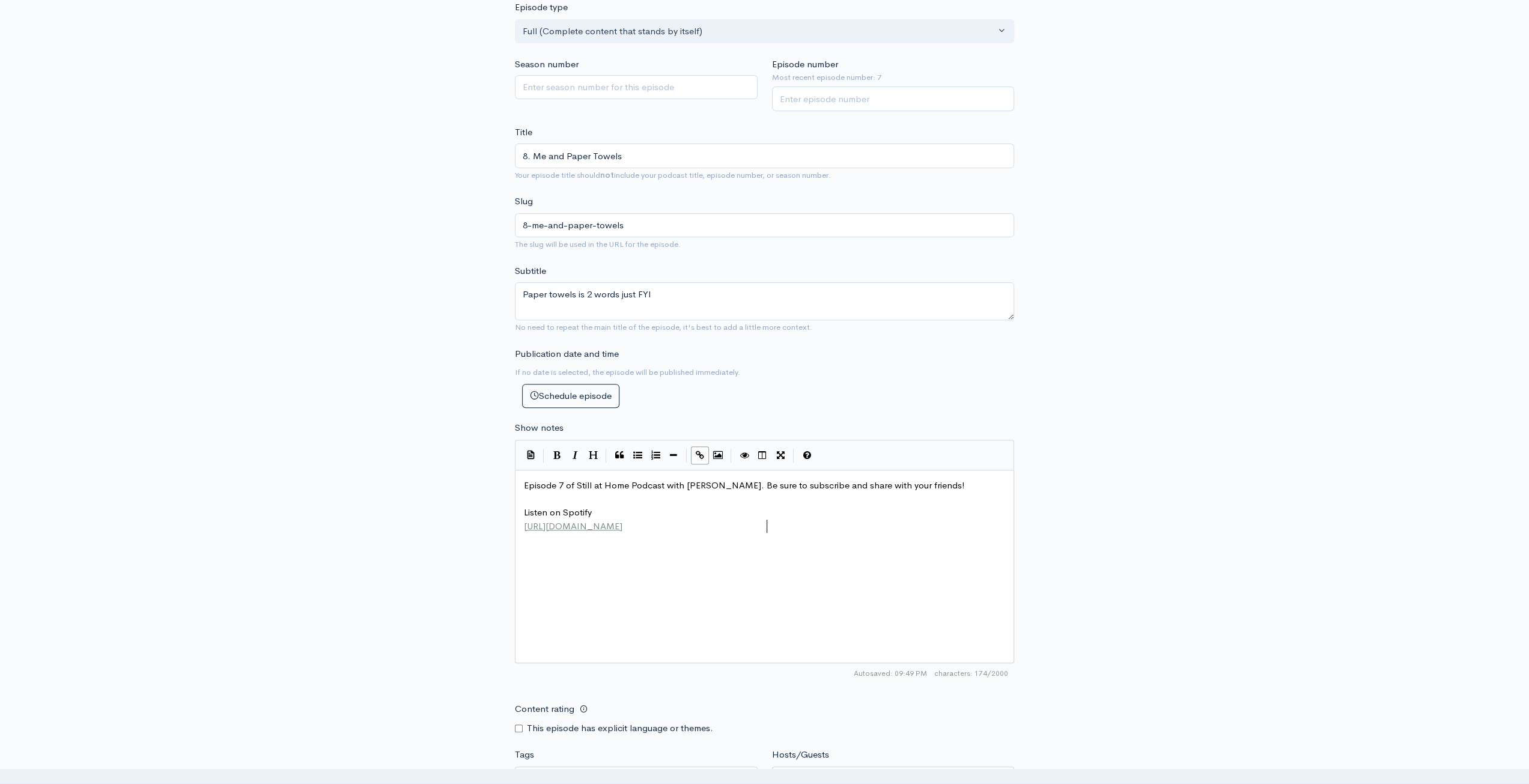
click at [561, 490] on span "Episode 7 of Still at Home Podcast with [PERSON_NAME]. Be sure to subscribe and…" at bounding box center [744, 485] width 441 height 12
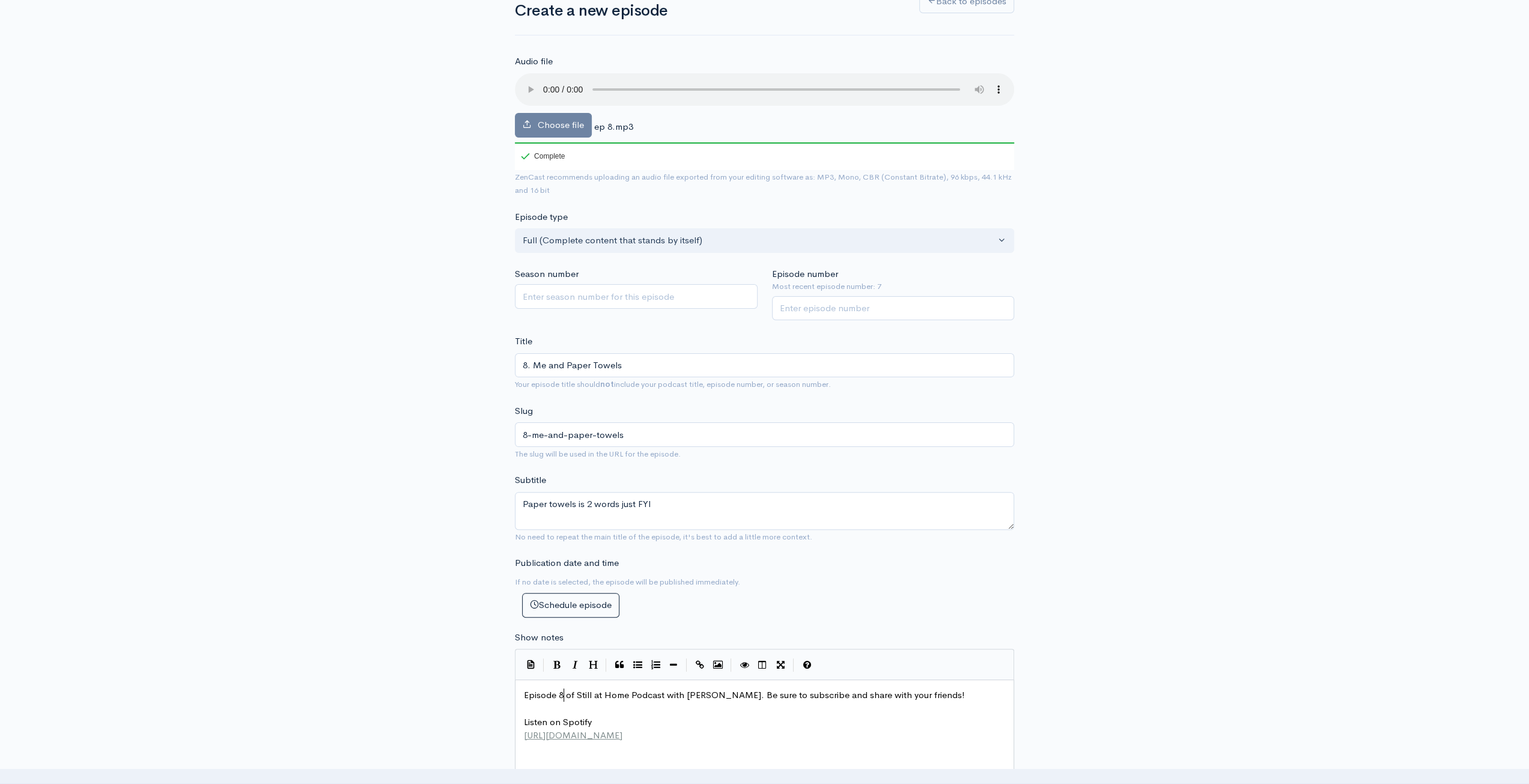
type textarea "8"
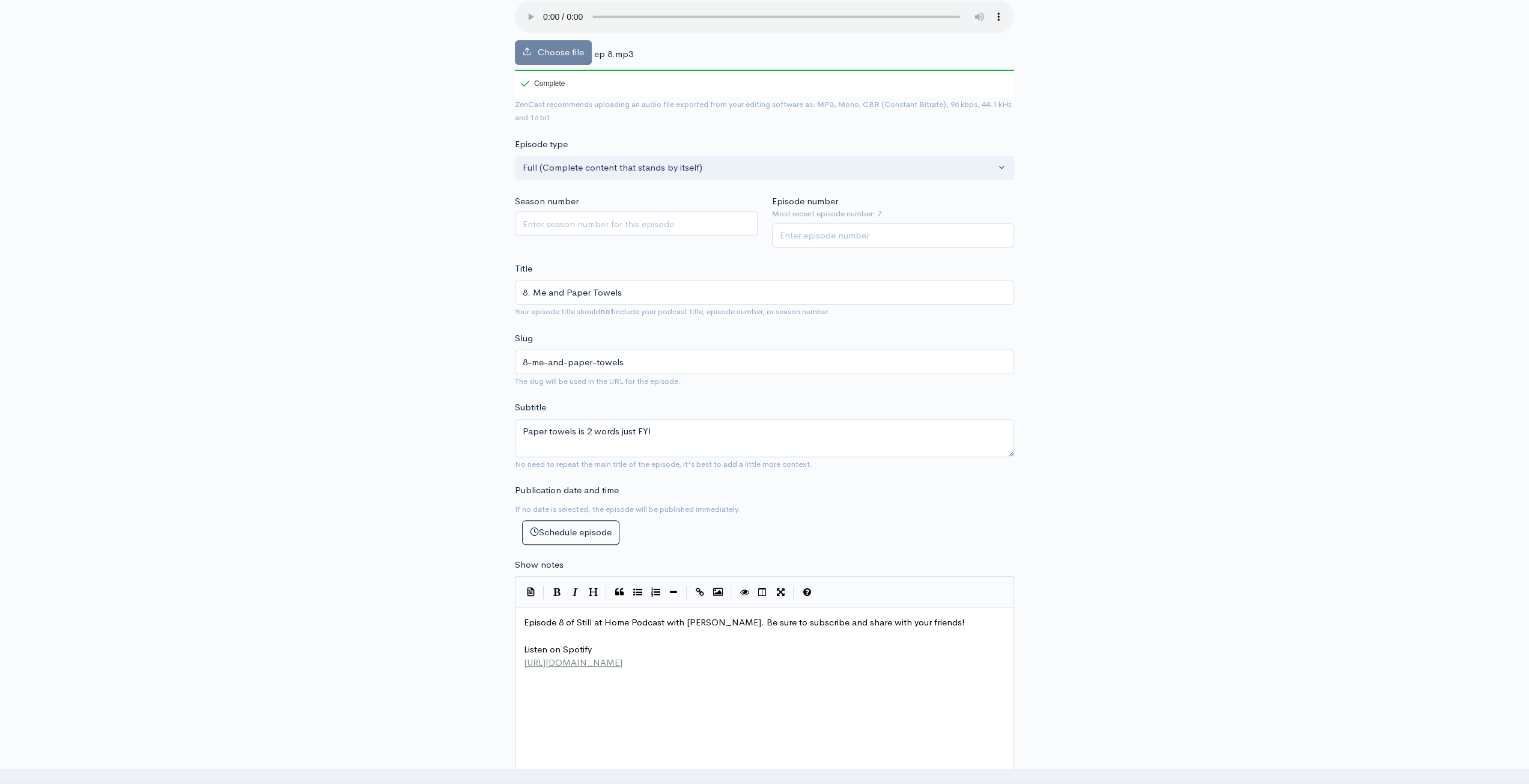
scroll to position [388, 0]
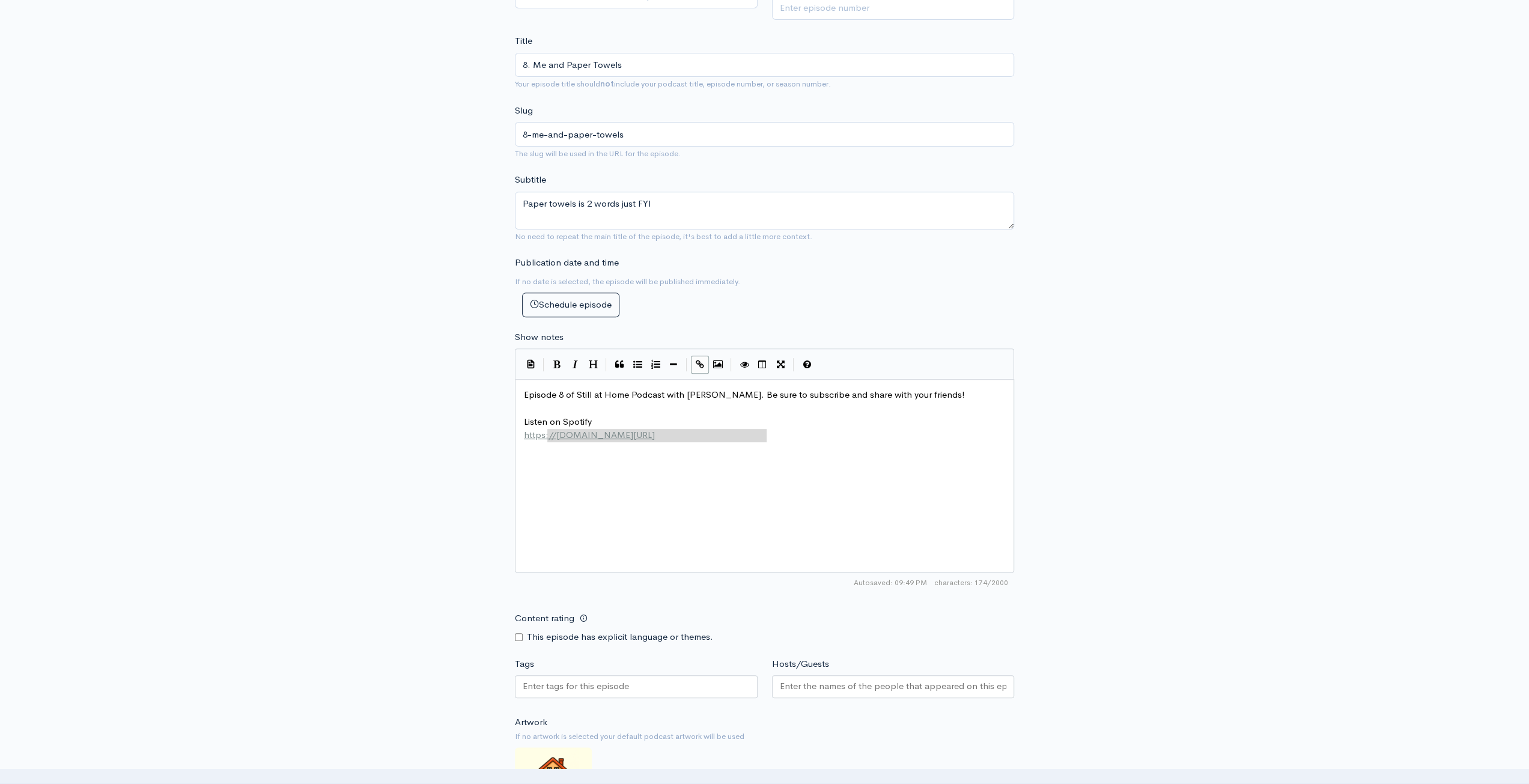
type textarea "Listen on Spotify [URL][DOMAIN_NAME]"
drag, startPoint x: 801, startPoint y: 442, endPoint x: 506, endPoint y: 424, distance: 295.5
click at [506, 424] on div "New episode Create a new episode Back to episodes Audio file Choose file ep 8.m…" at bounding box center [764, 313] width 685 height 1322
click at [1249, 407] on div "New episode Create a new episode Back to episodes Audio file Choose file ep 8.m…" at bounding box center [764, 313] width 1529 height 1322
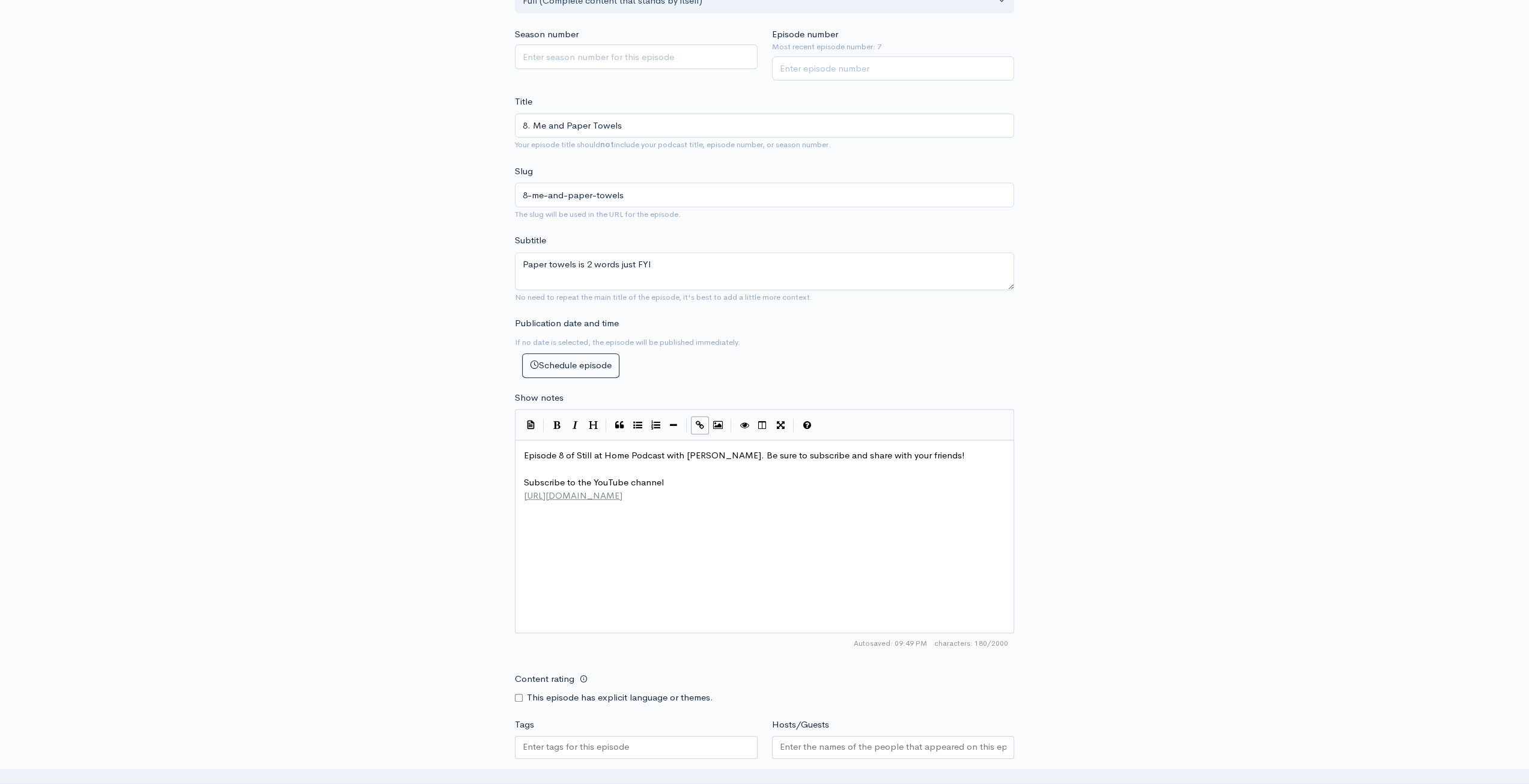
scroll to position [268, 0]
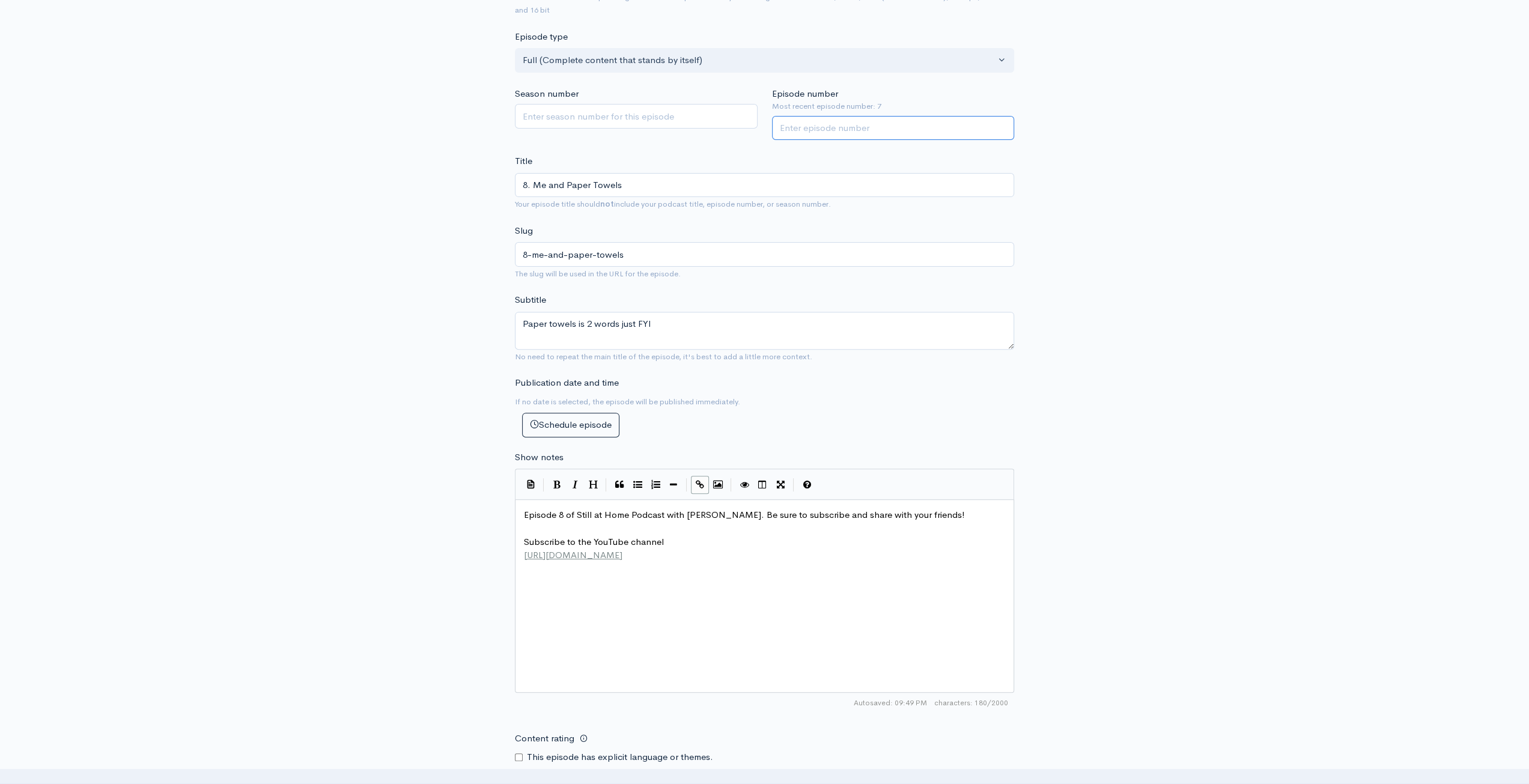
click at [813, 133] on input "Episode number" at bounding box center [892, 128] width 242 height 25
type input "8"
click at [1246, 245] on div "New episode Create a new episode Back to episodes Audio file Choose file ep 8.m…" at bounding box center [764, 434] width 1529 height 1322
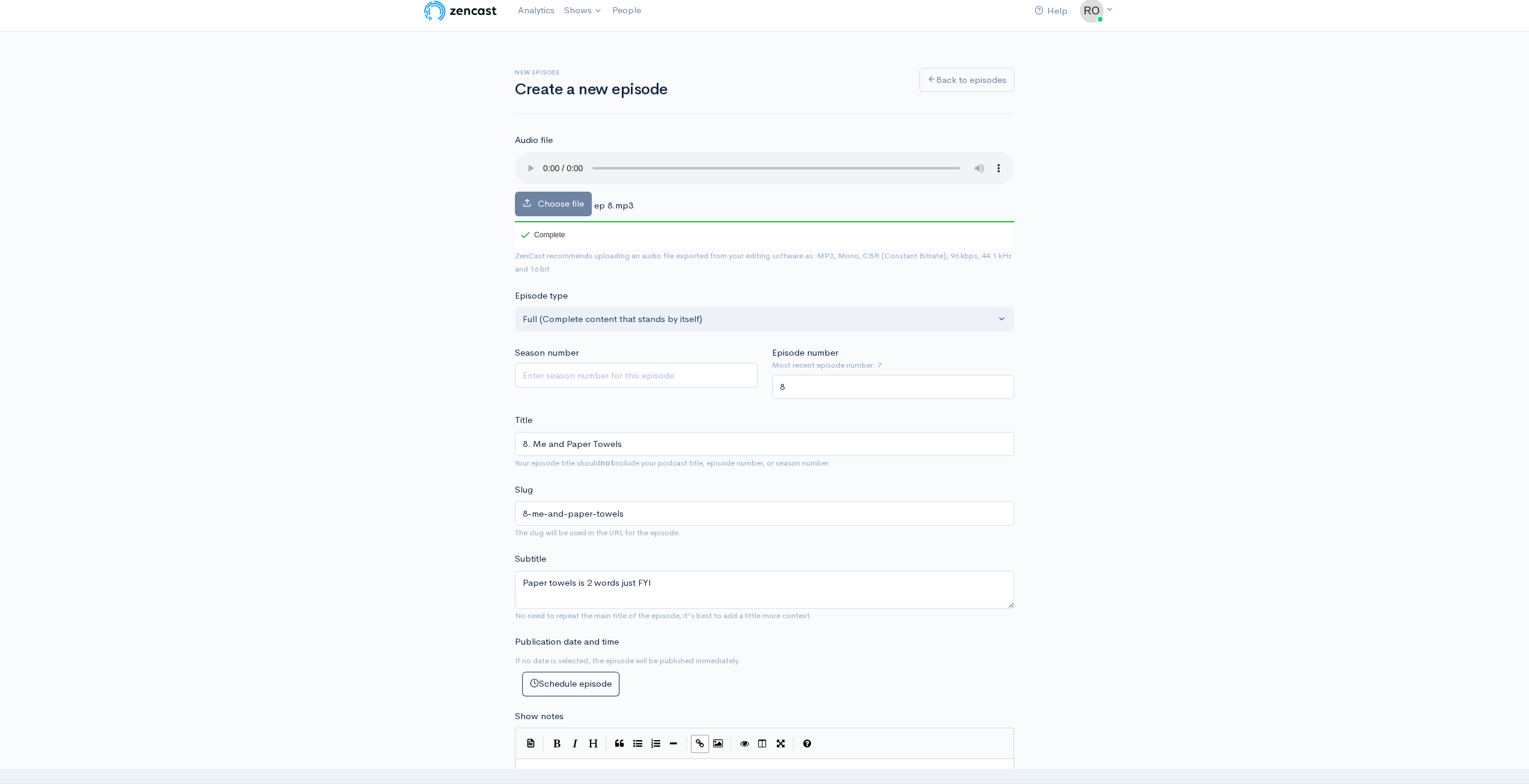
scroll to position [0, 0]
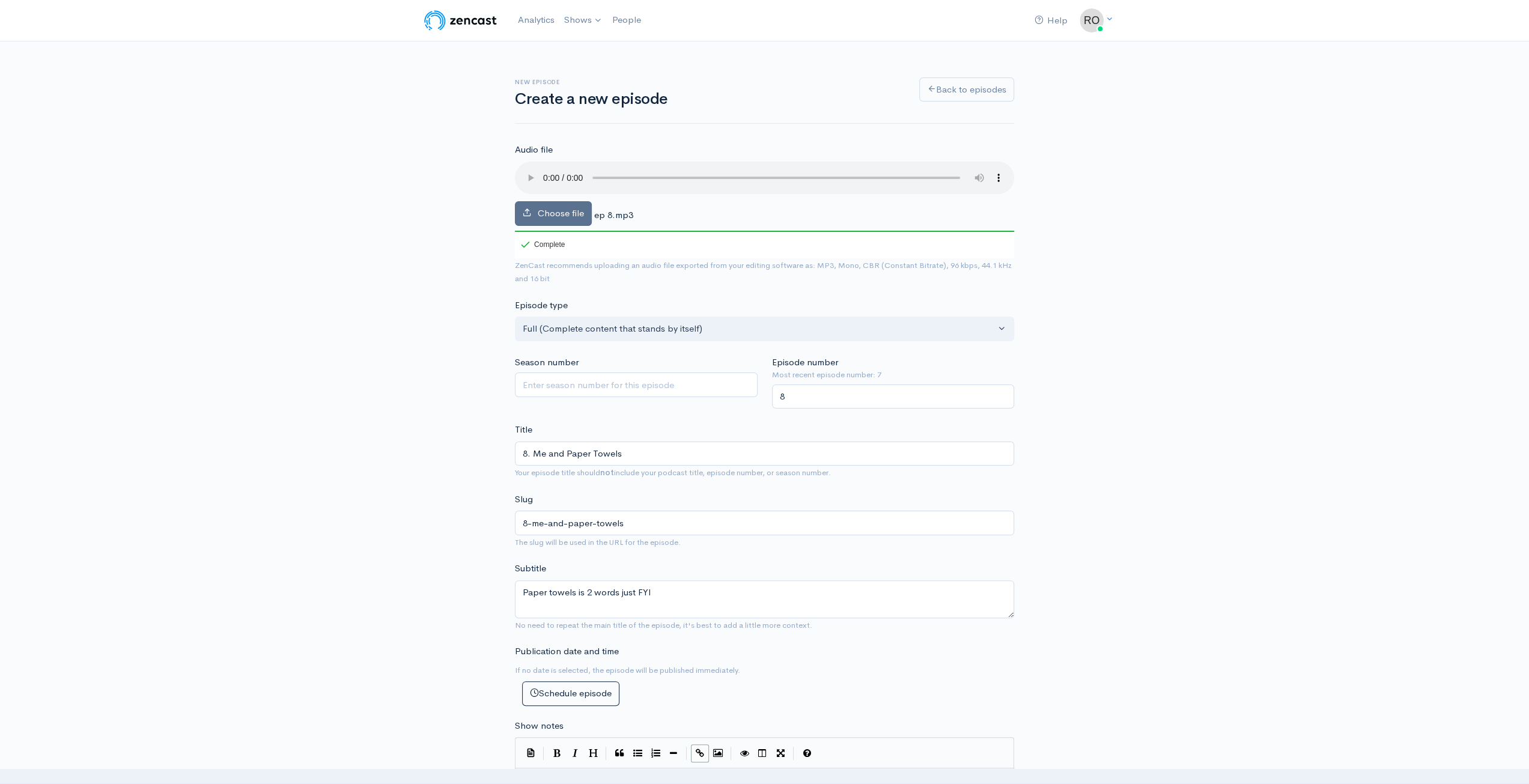
click at [546, 217] on span "Choose file" at bounding box center [561, 213] width 46 height 12
click at [0, 0] on input "Choose file" at bounding box center [0, 0] width 0 height 0
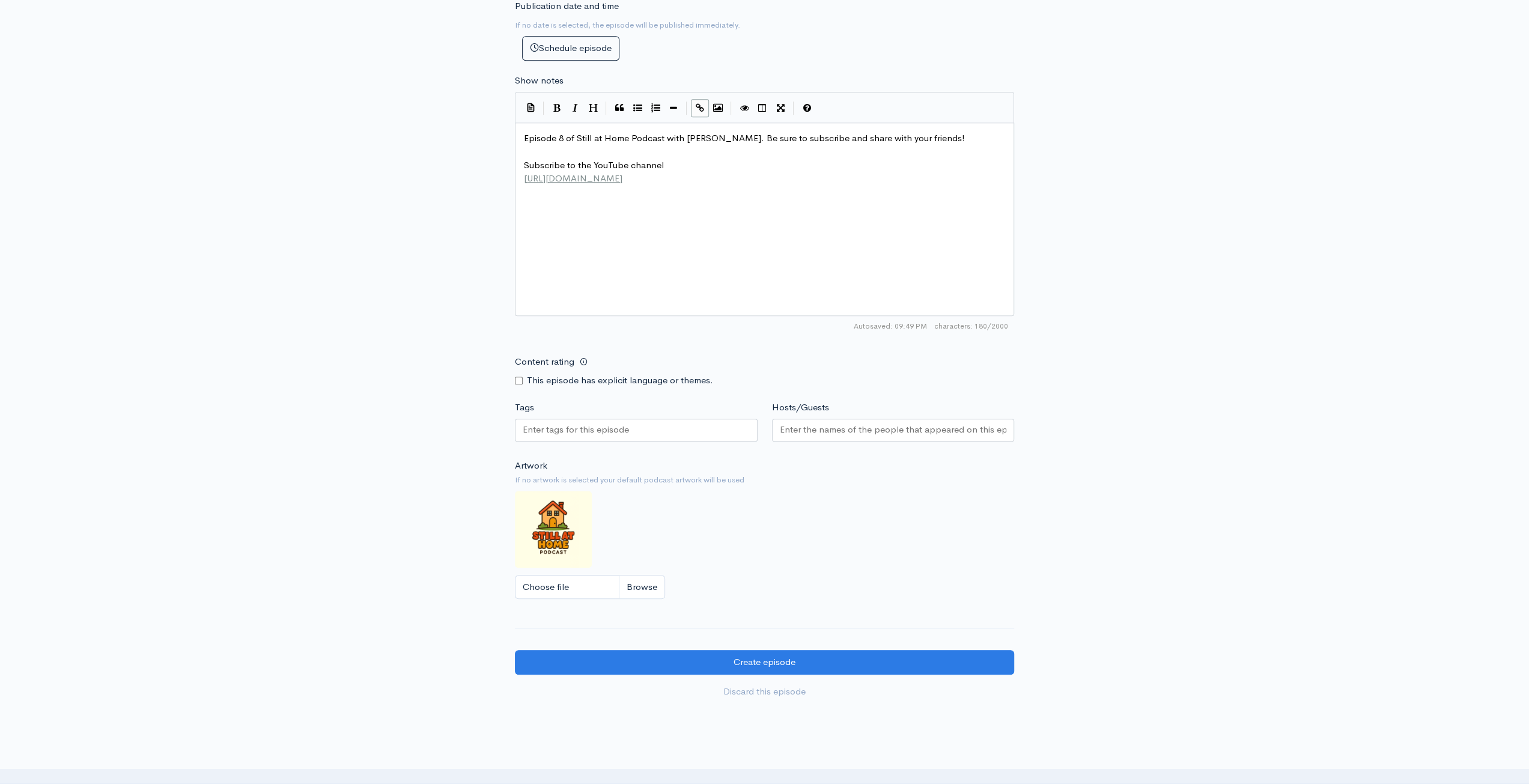
scroll to position [731, 0]
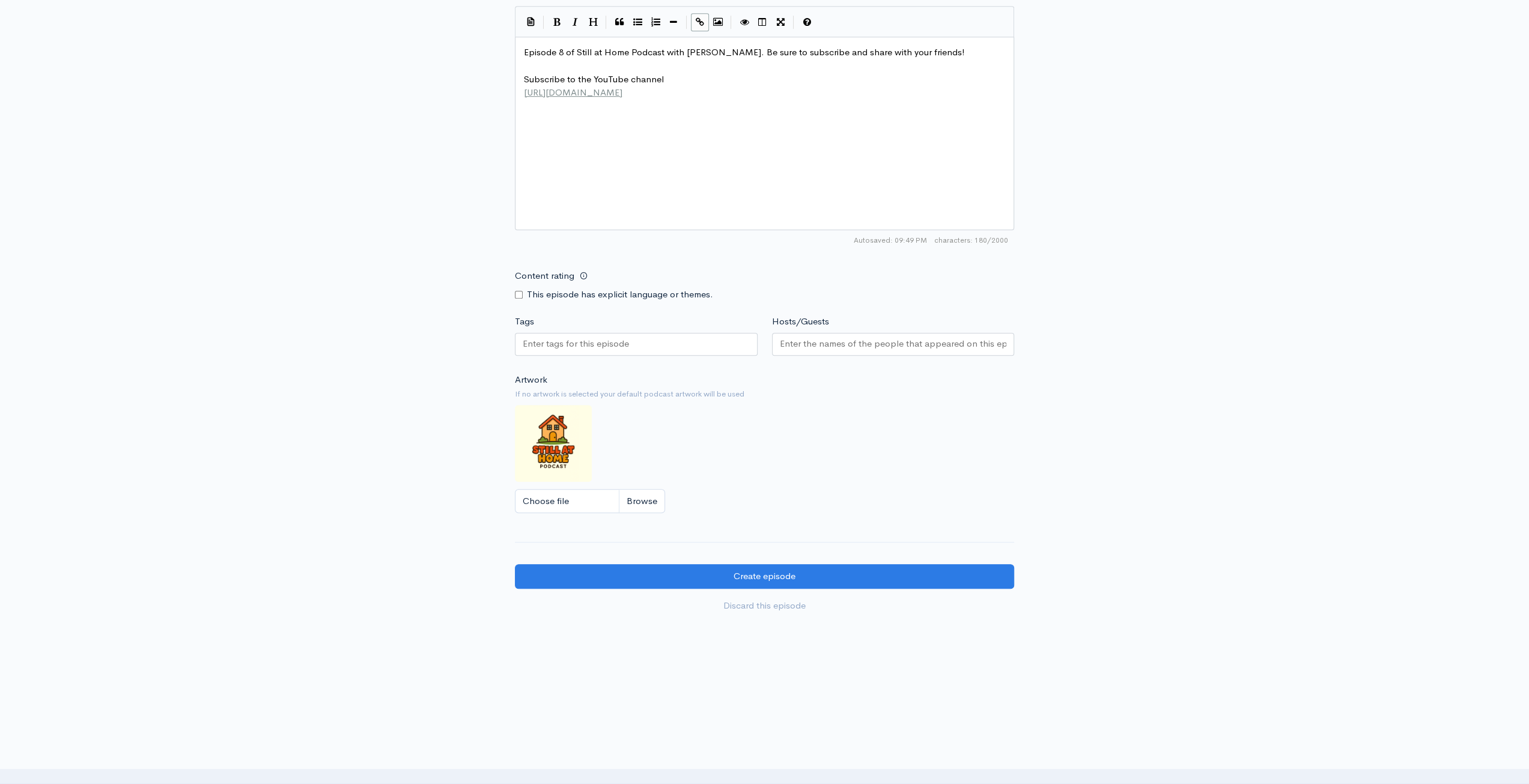
click at [518, 291] on input "Content rating" at bounding box center [519, 294] width 8 height 8
checkbox input "true"
click at [567, 341] on input "Tags" at bounding box center [577, 344] width 108 height 14
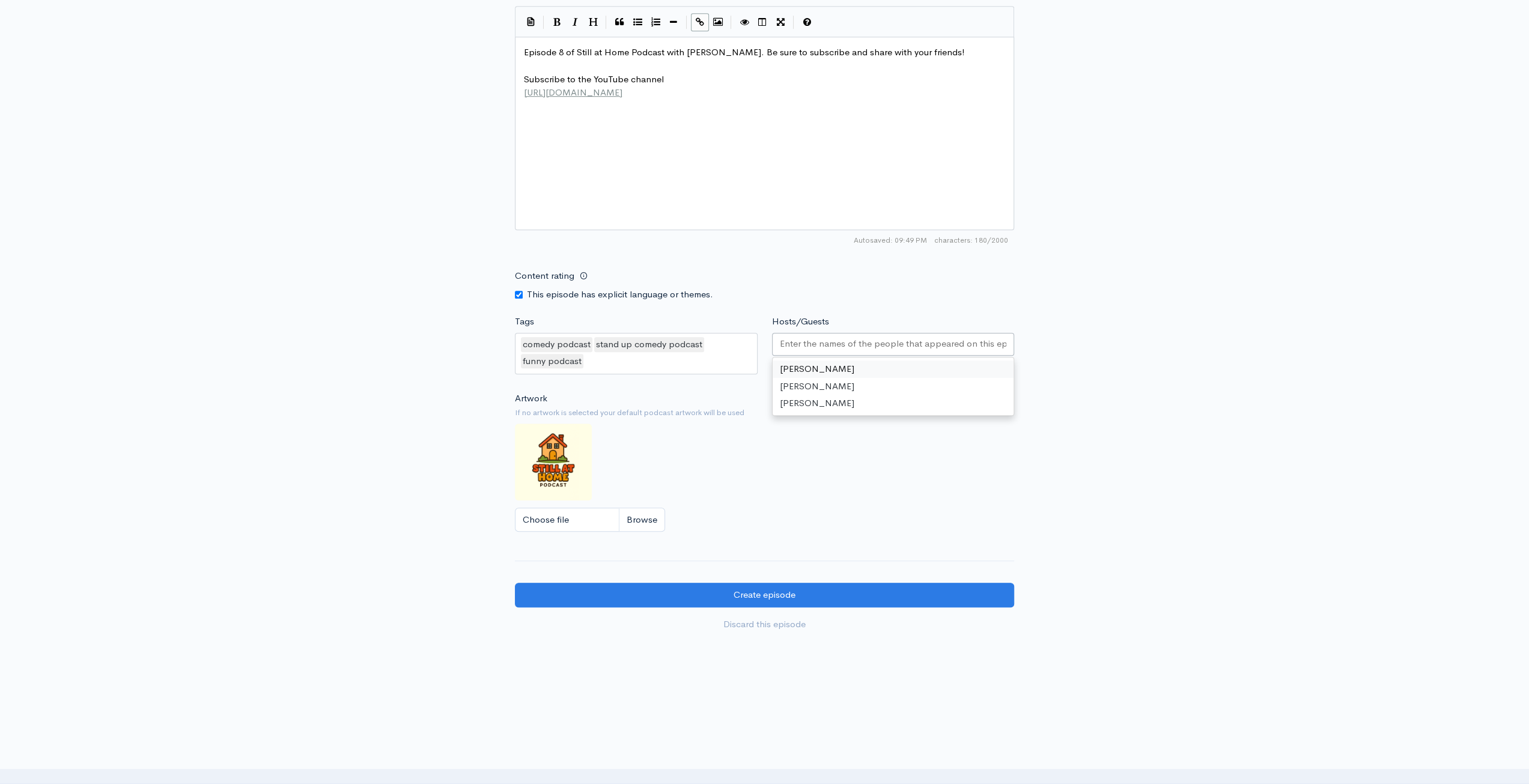
click at [812, 337] on input "Hosts/Guests" at bounding box center [892, 344] width 227 height 14
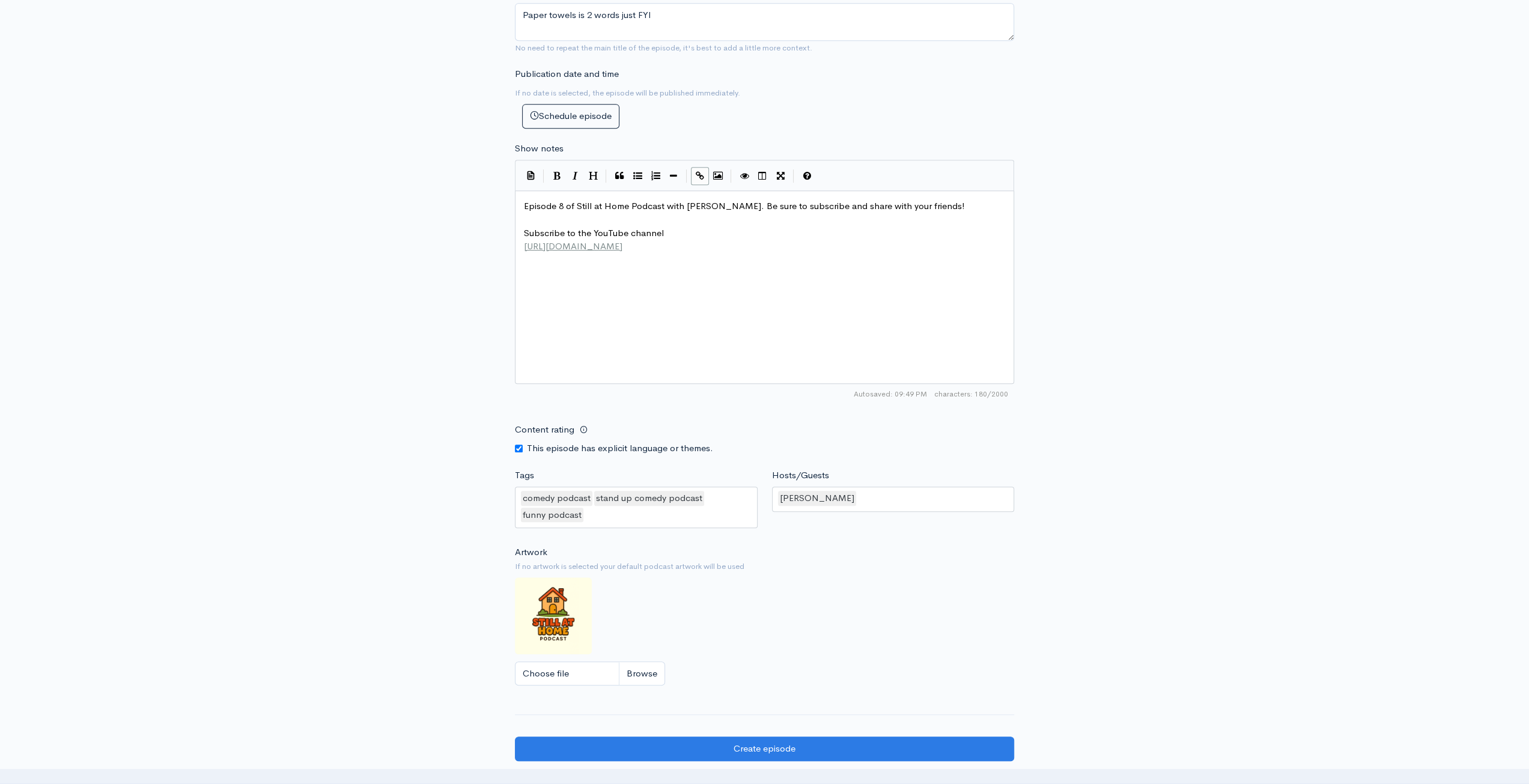
scroll to position [660, 0]
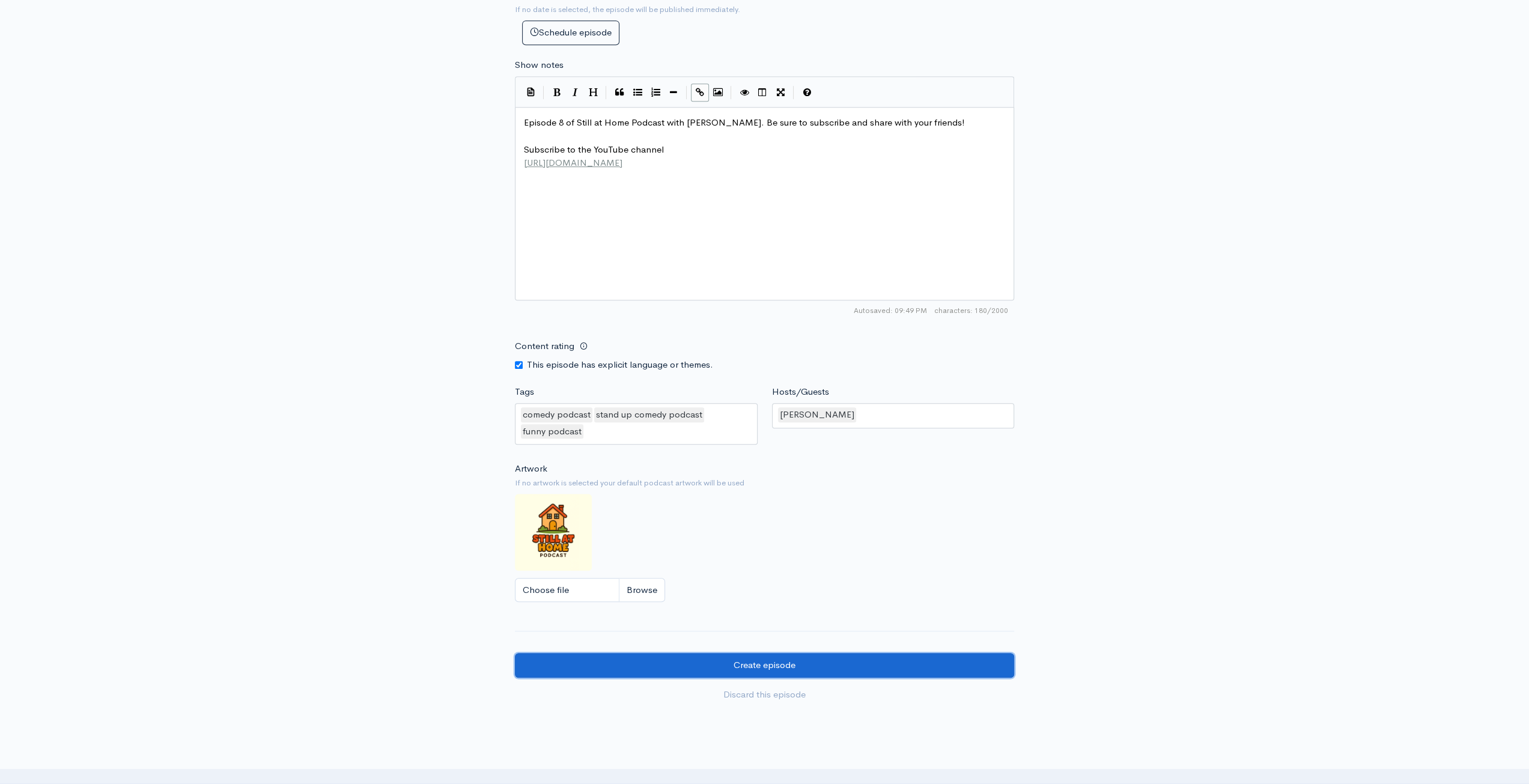
click at [842, 656] on input "Create episode" at bounding box center [764, 665] width 499 height 25
